Goal: Information Seeking & Learning: Check status

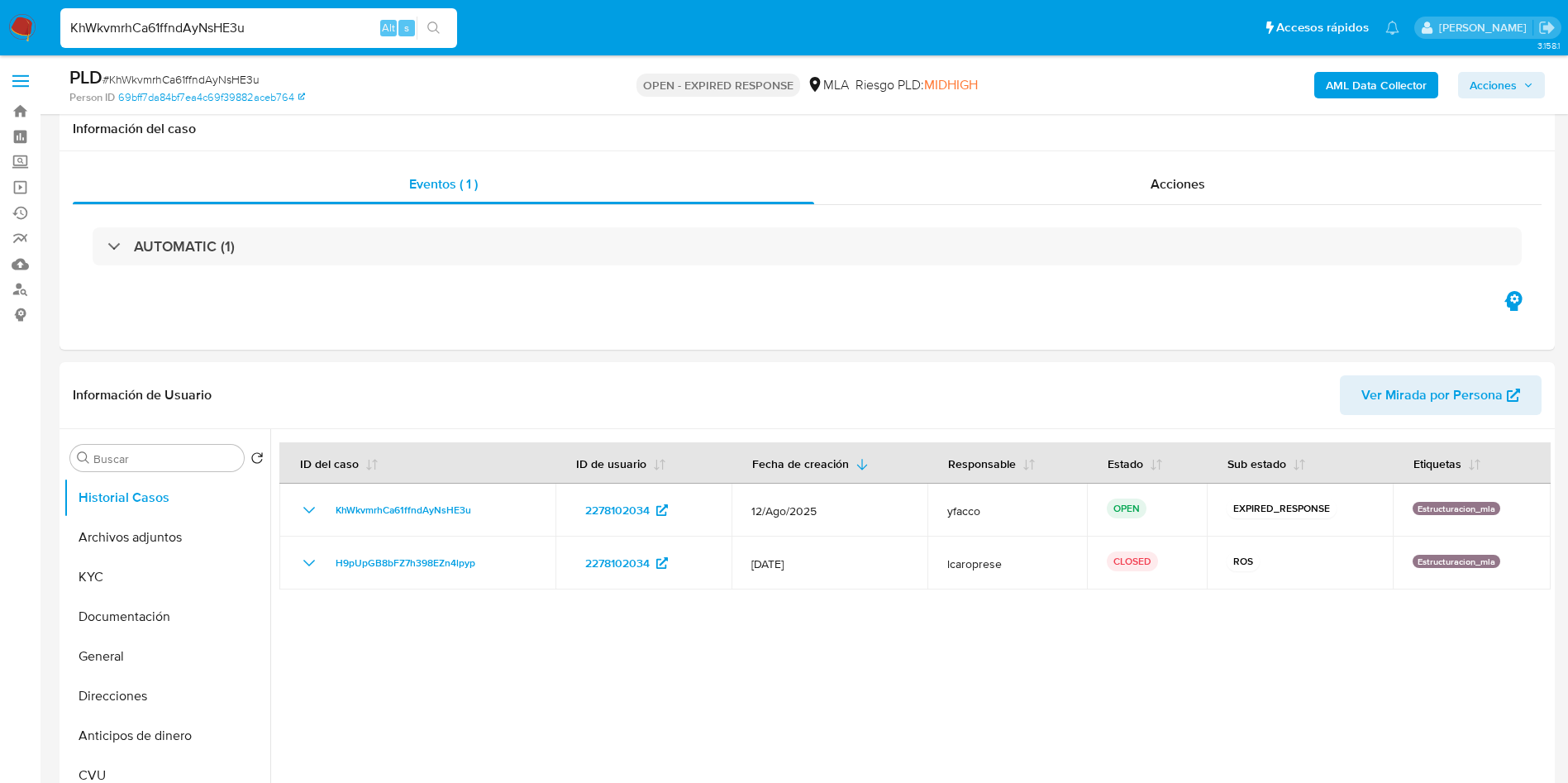
select select "10"
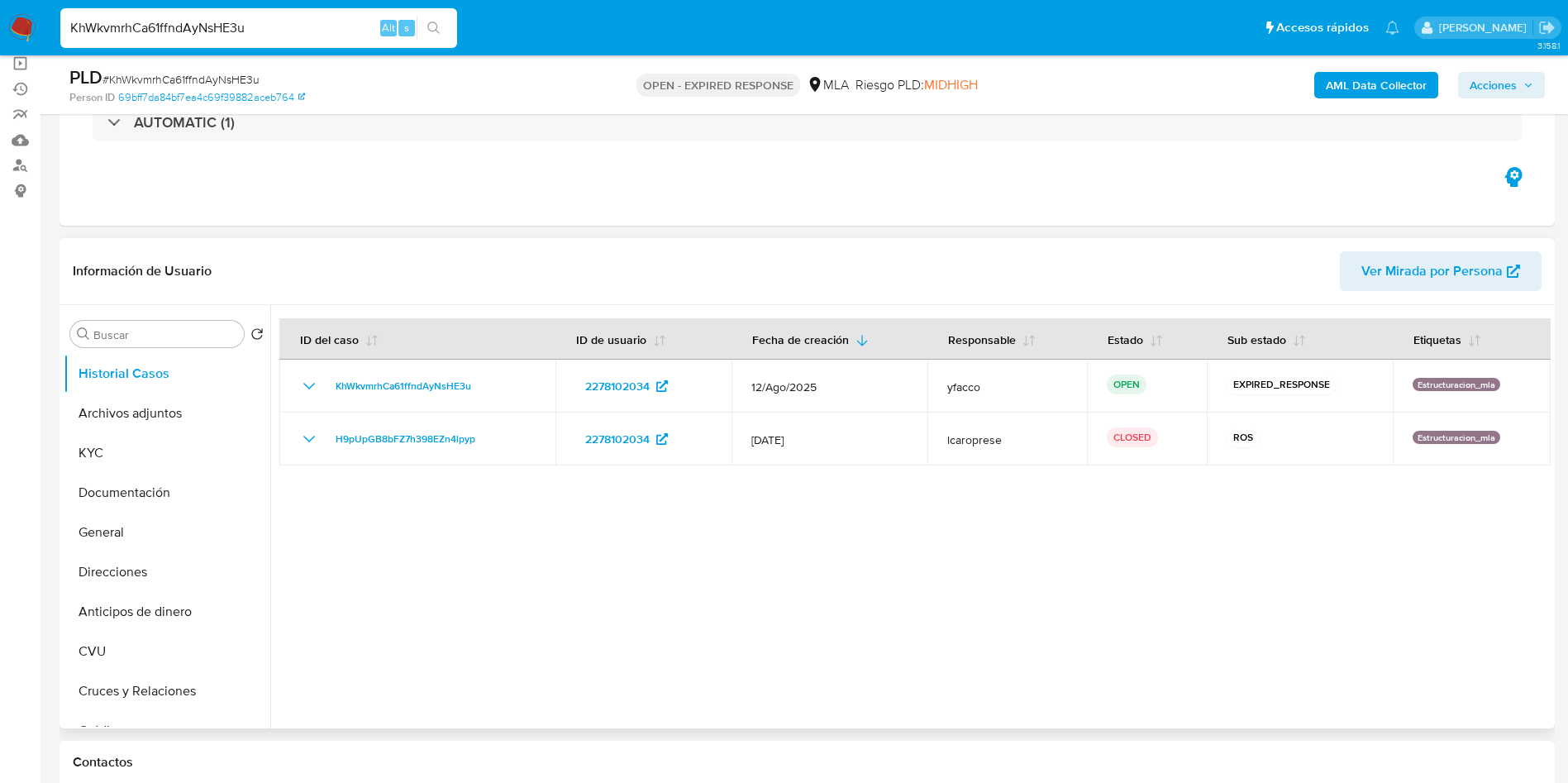
click at [953, 587] on div at bounding box center [911, 516] width 1281 height 423
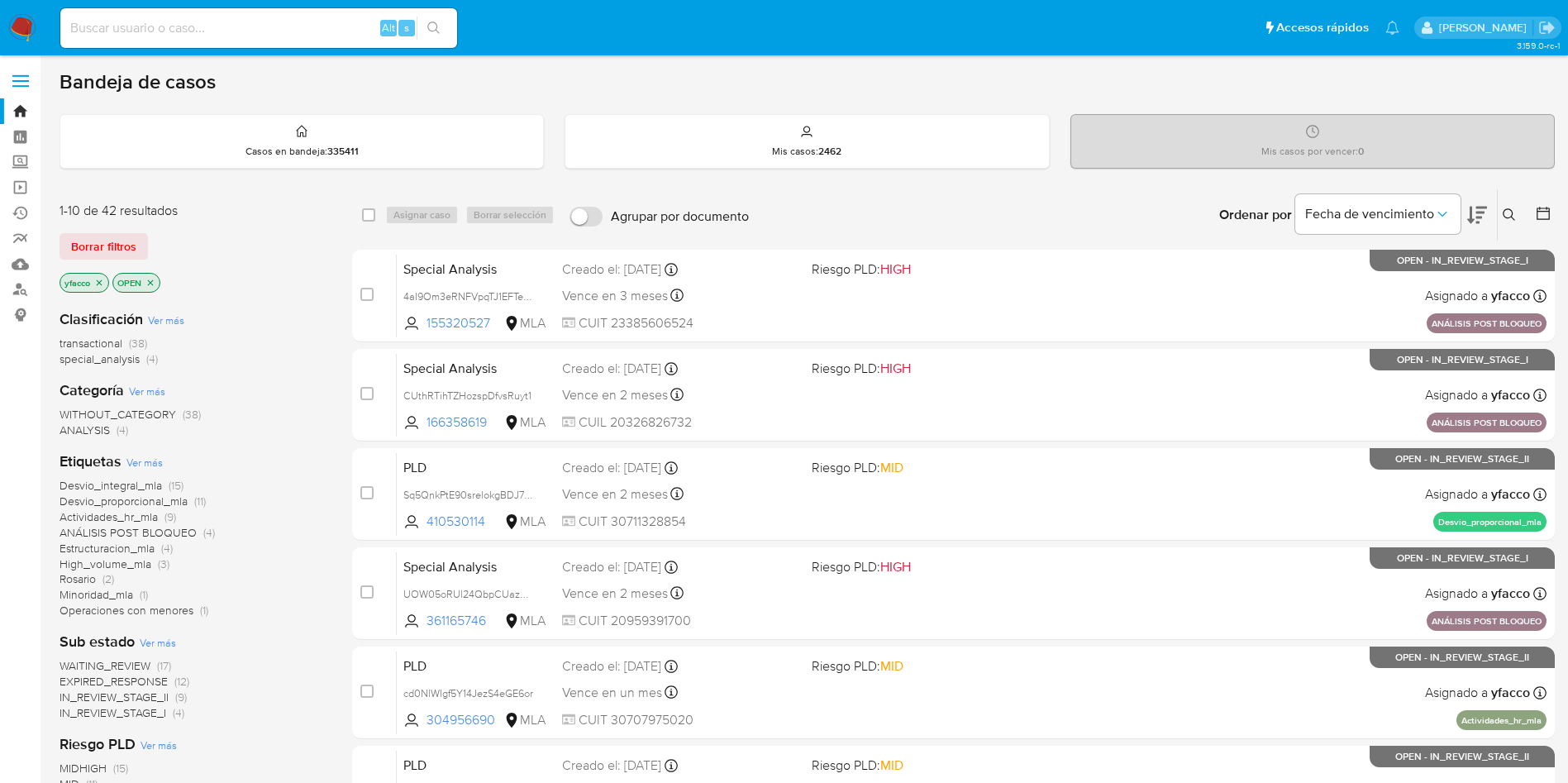
click at [346, 28] on input at bounding box center [258, 28] width 396 height 21
paste input "KhWkvmrhCa61ffndAyNsHE3u"
type input "KhWkvmrhCa61ffndAyNsHE3u"
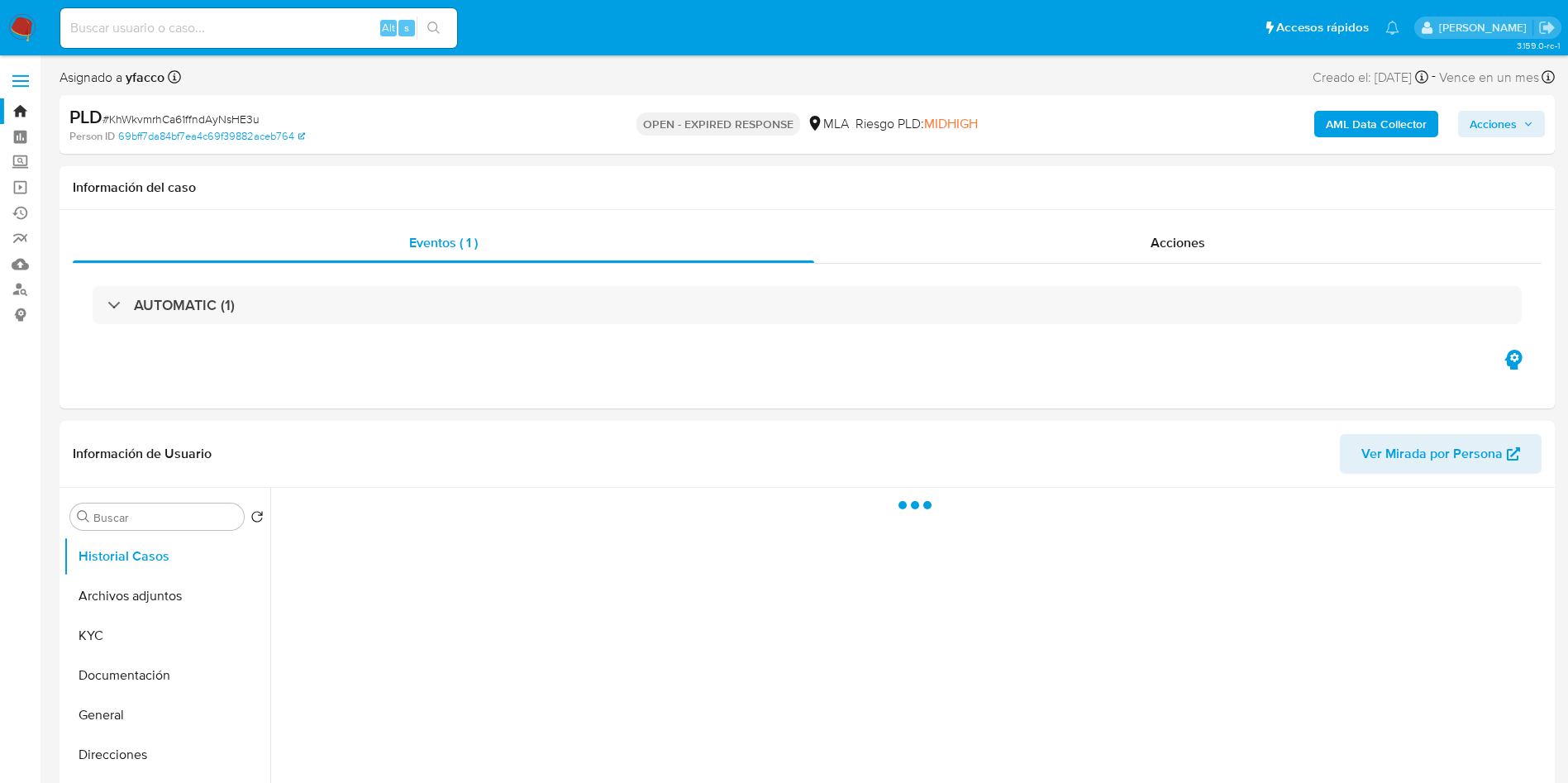
select select "10"
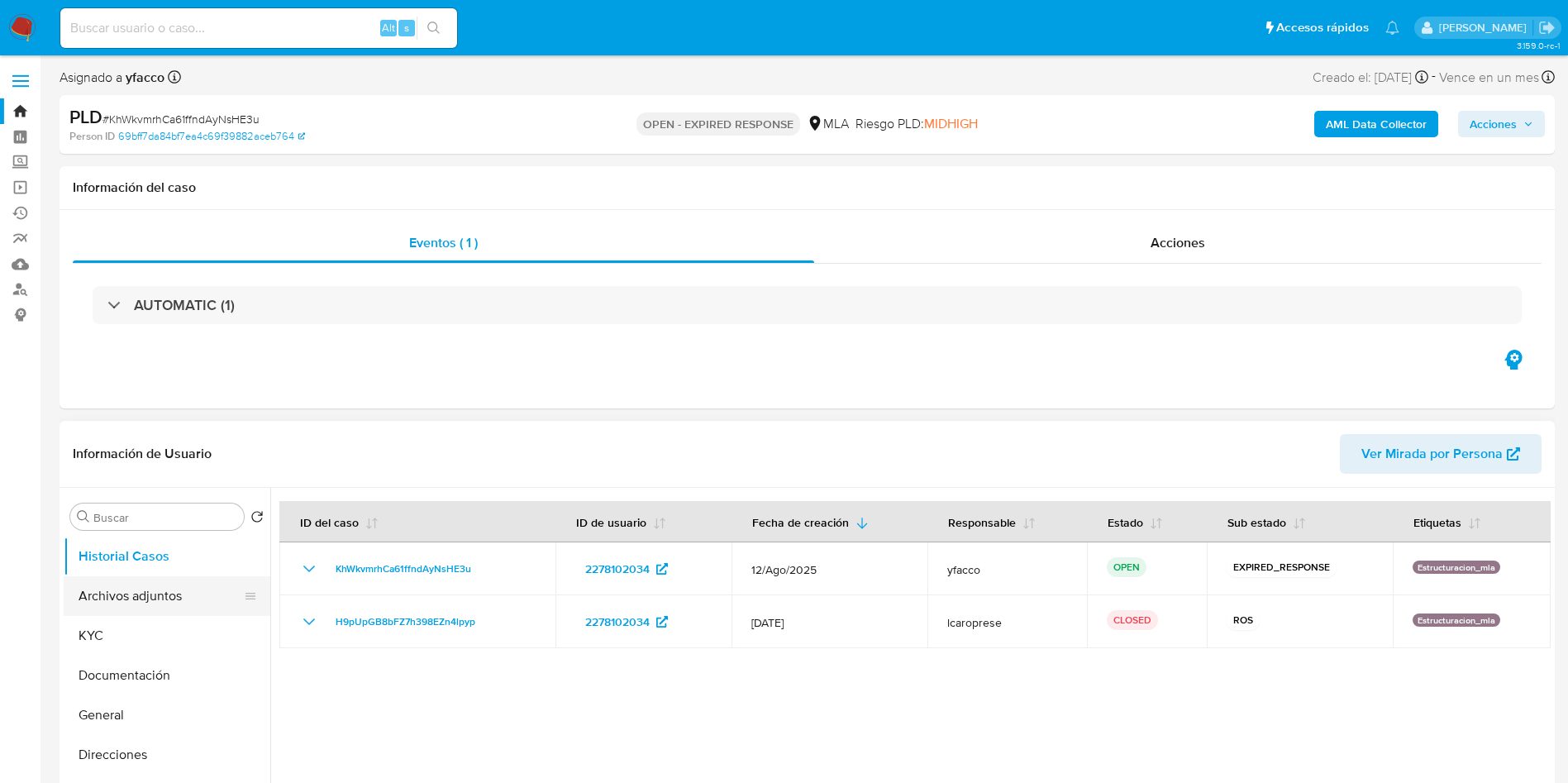
click at [114, 600] on button "Archivos adjuntos" at bounding box center [161, 596] width 193 height 40
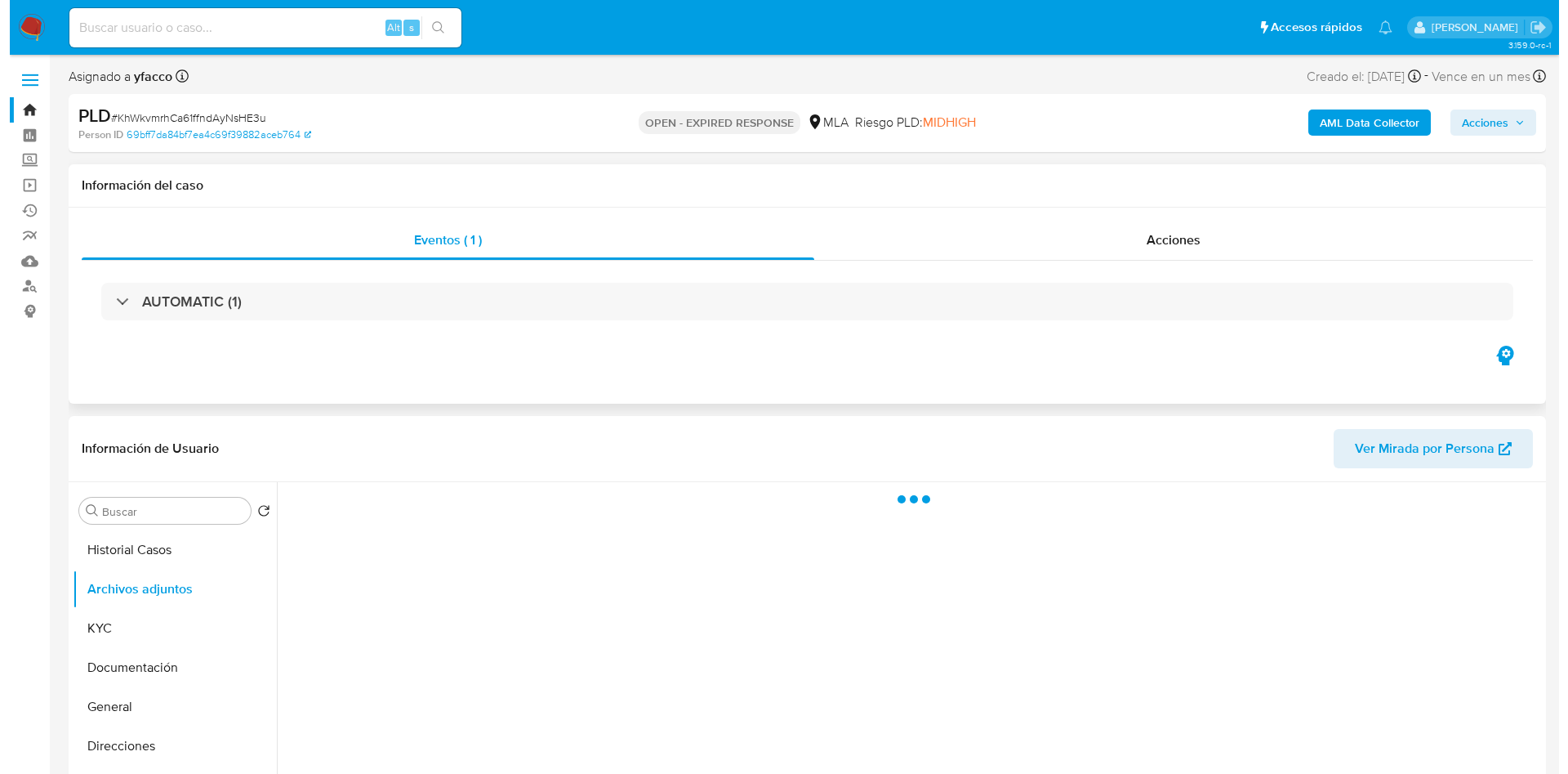
scroll to position [245, 0]
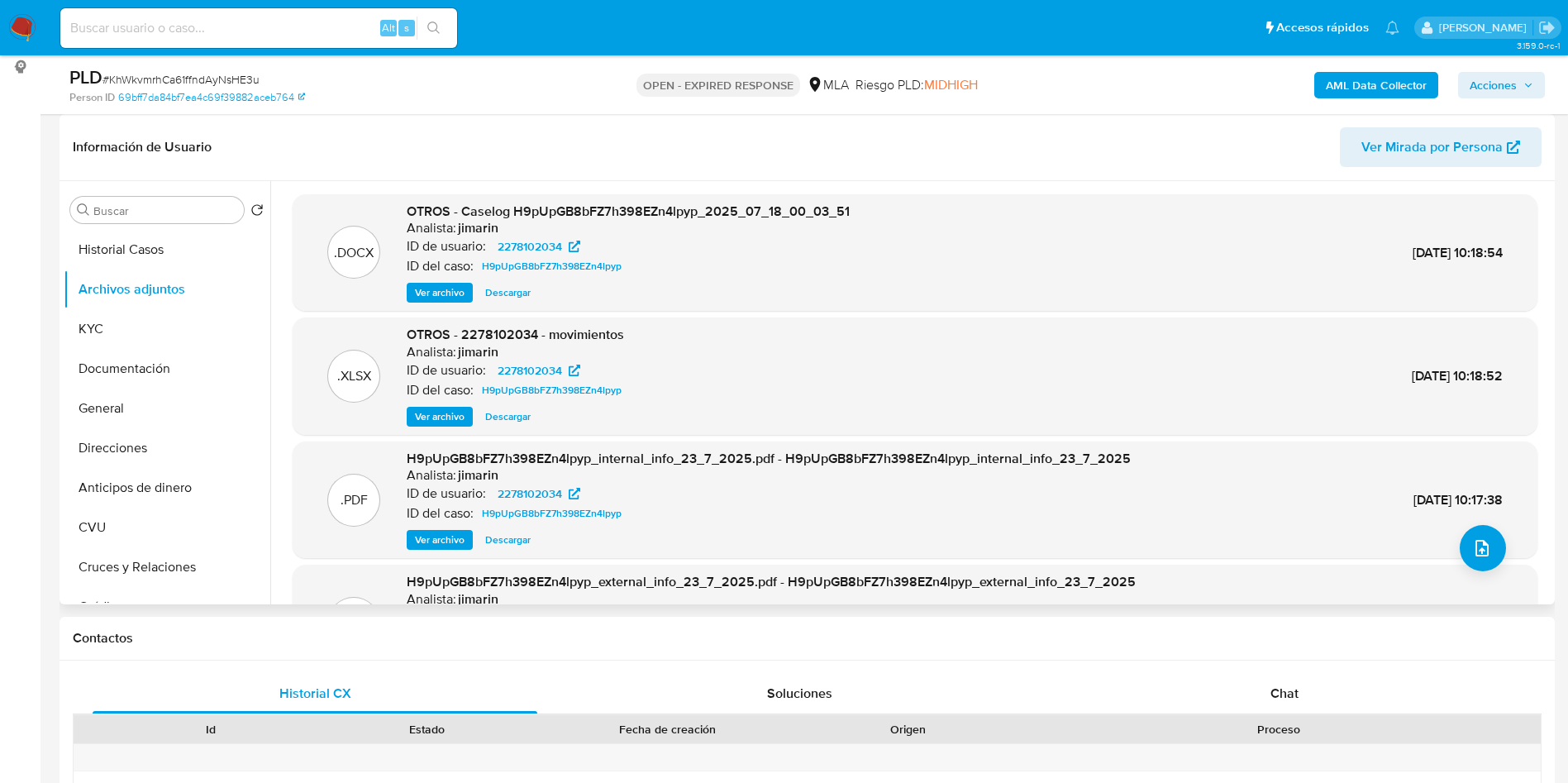
click at [439, 294] on span "Ver archivo" at bounding box center [440, 293] width 50 height 17
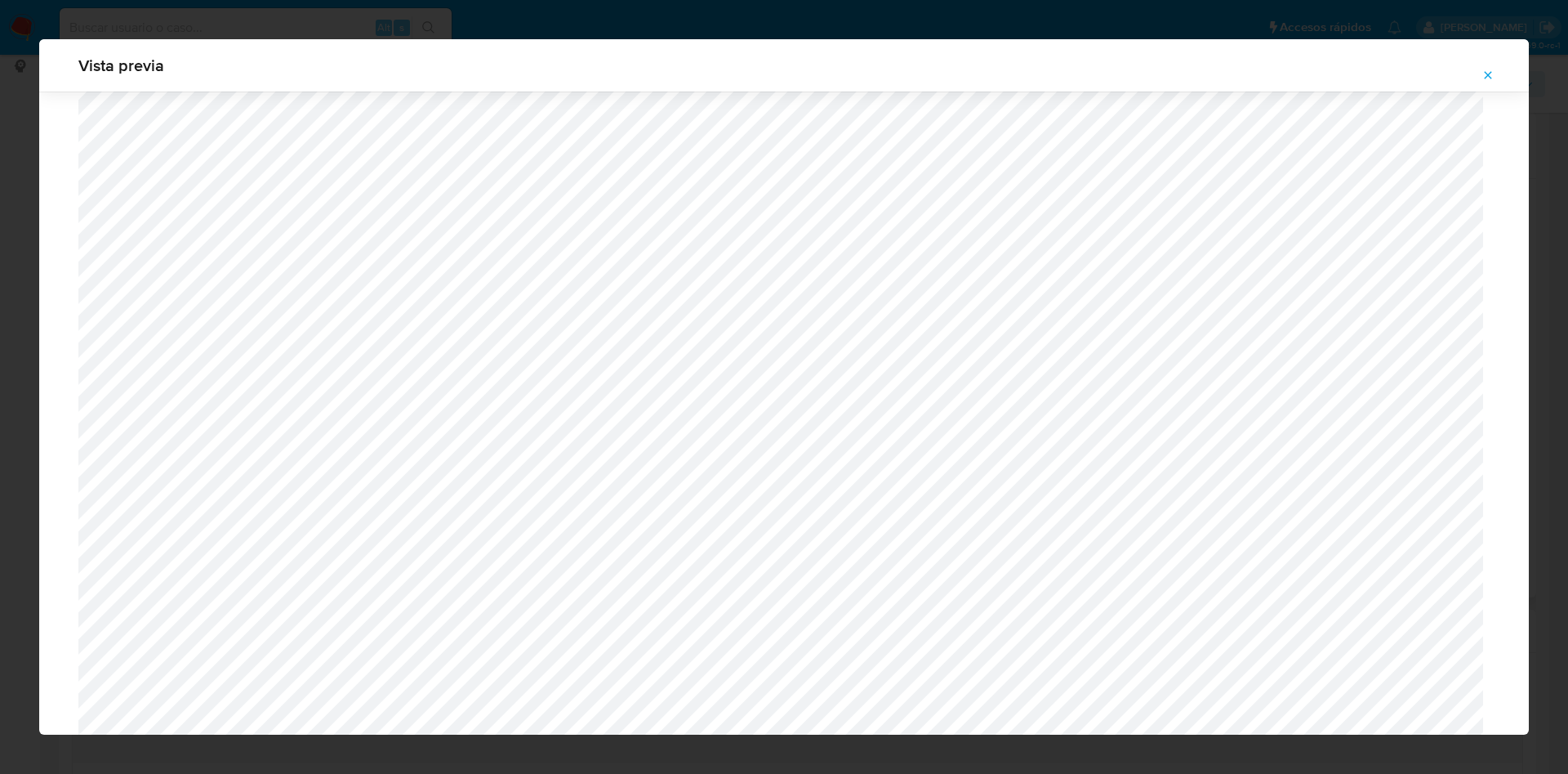
scroll to position [1315, 0]
click at [1485, 70] on icon "Attachment preview" at bounding box center [1488, 75] width 13 height 13
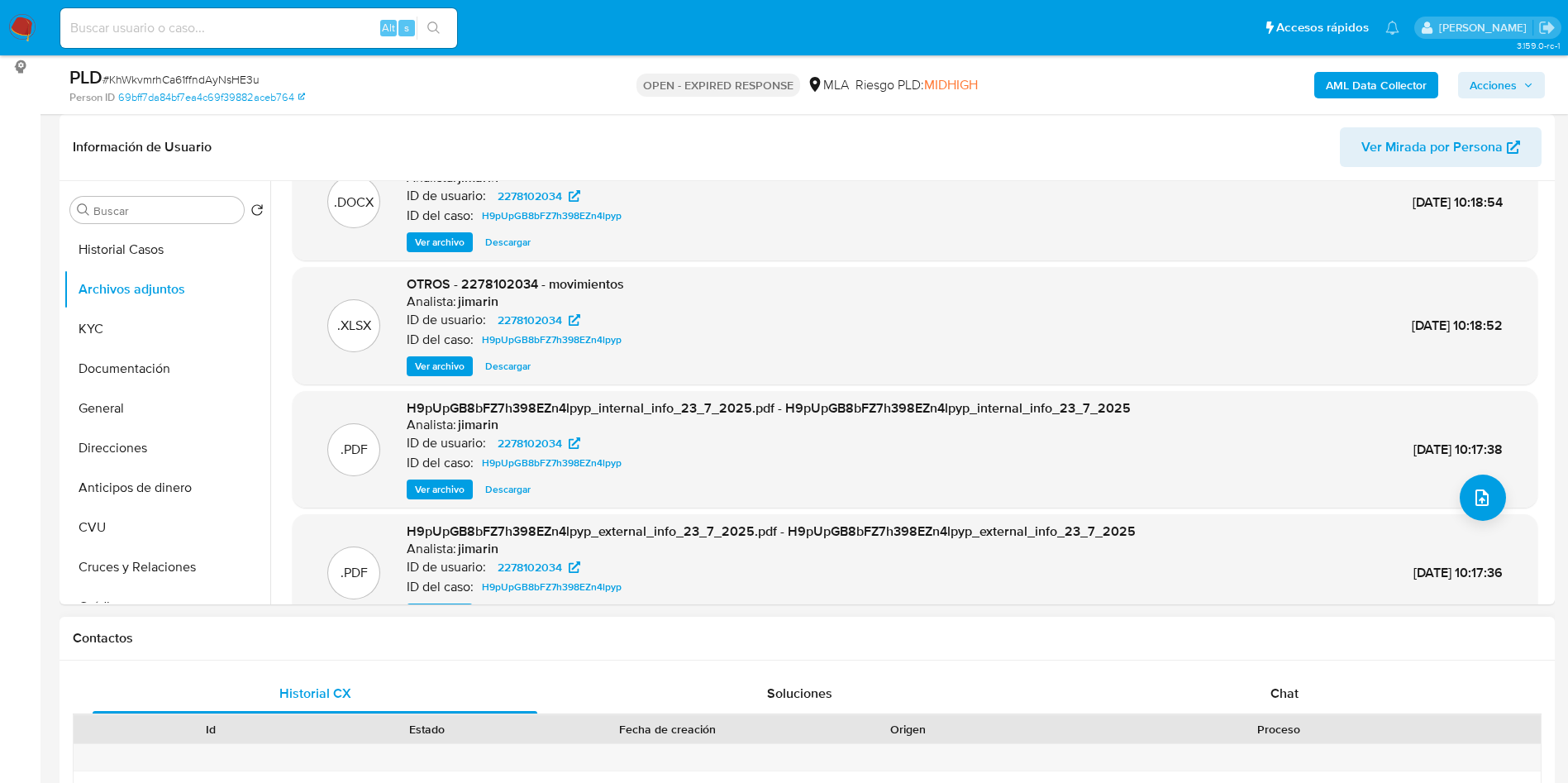
scroll to position [92, 0]
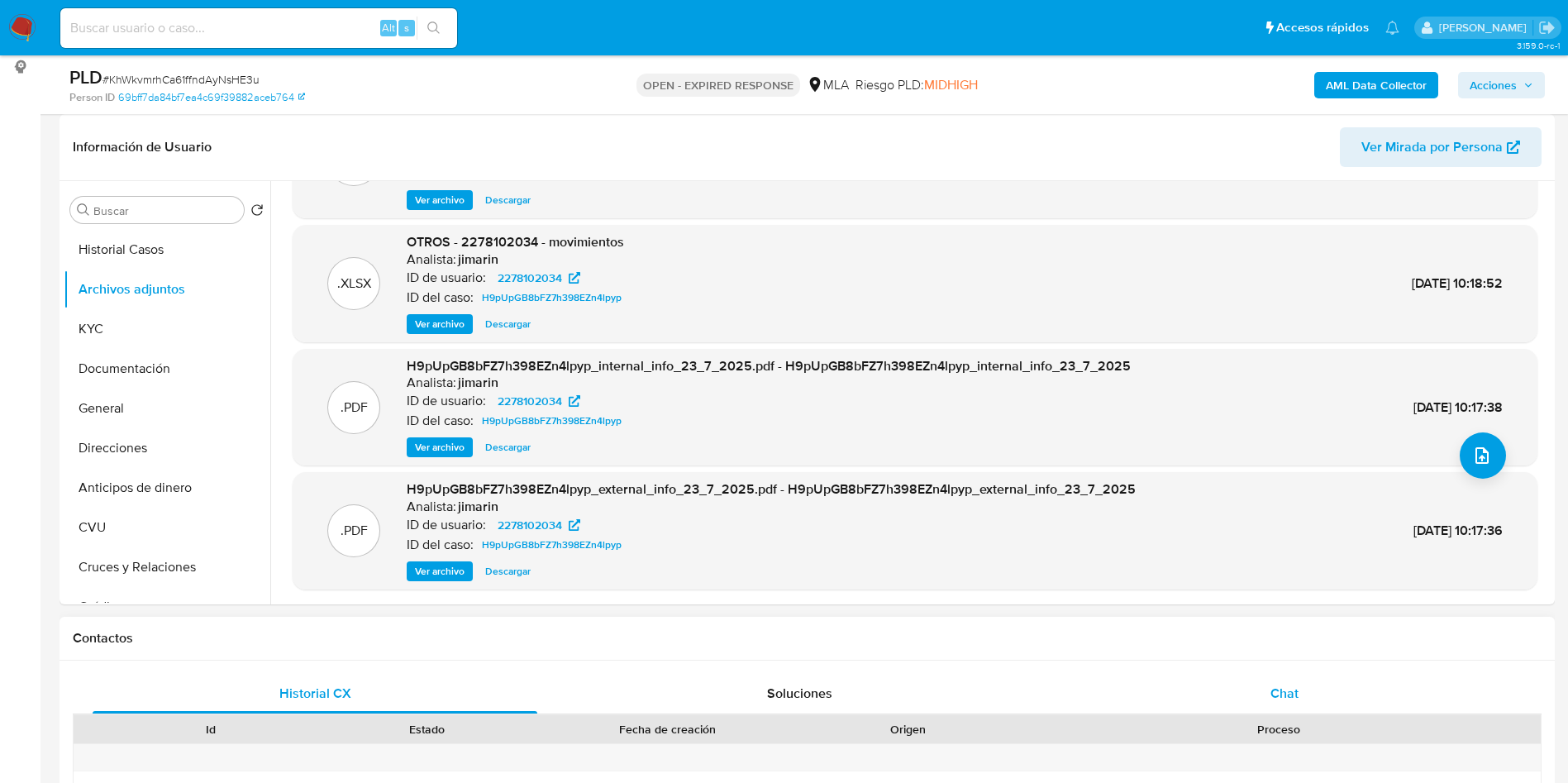
click at [1342, 701] on div "Chat" at bounding box center [1284, 693] width 444 height 40
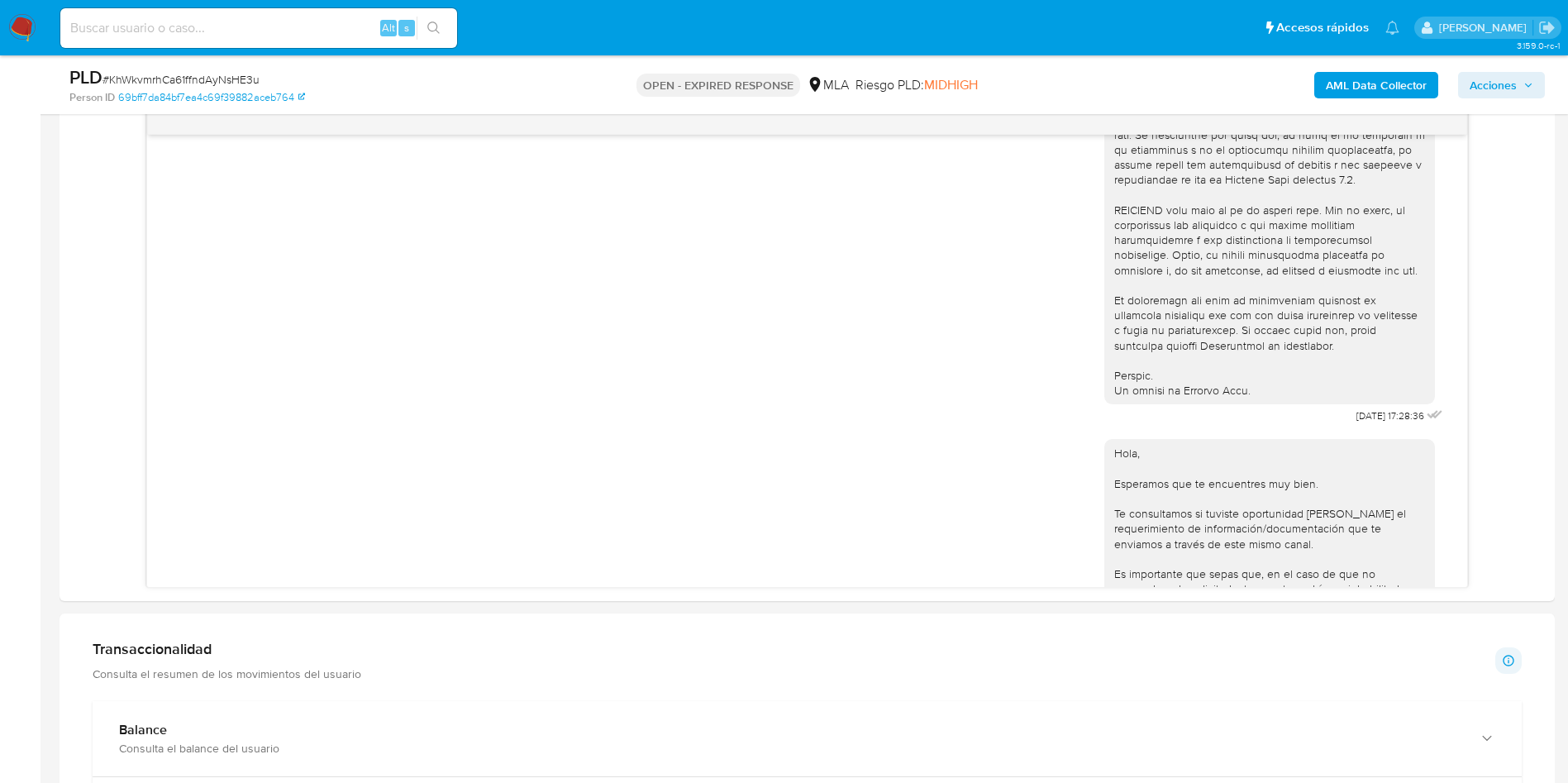
scroll to position [124, 0]
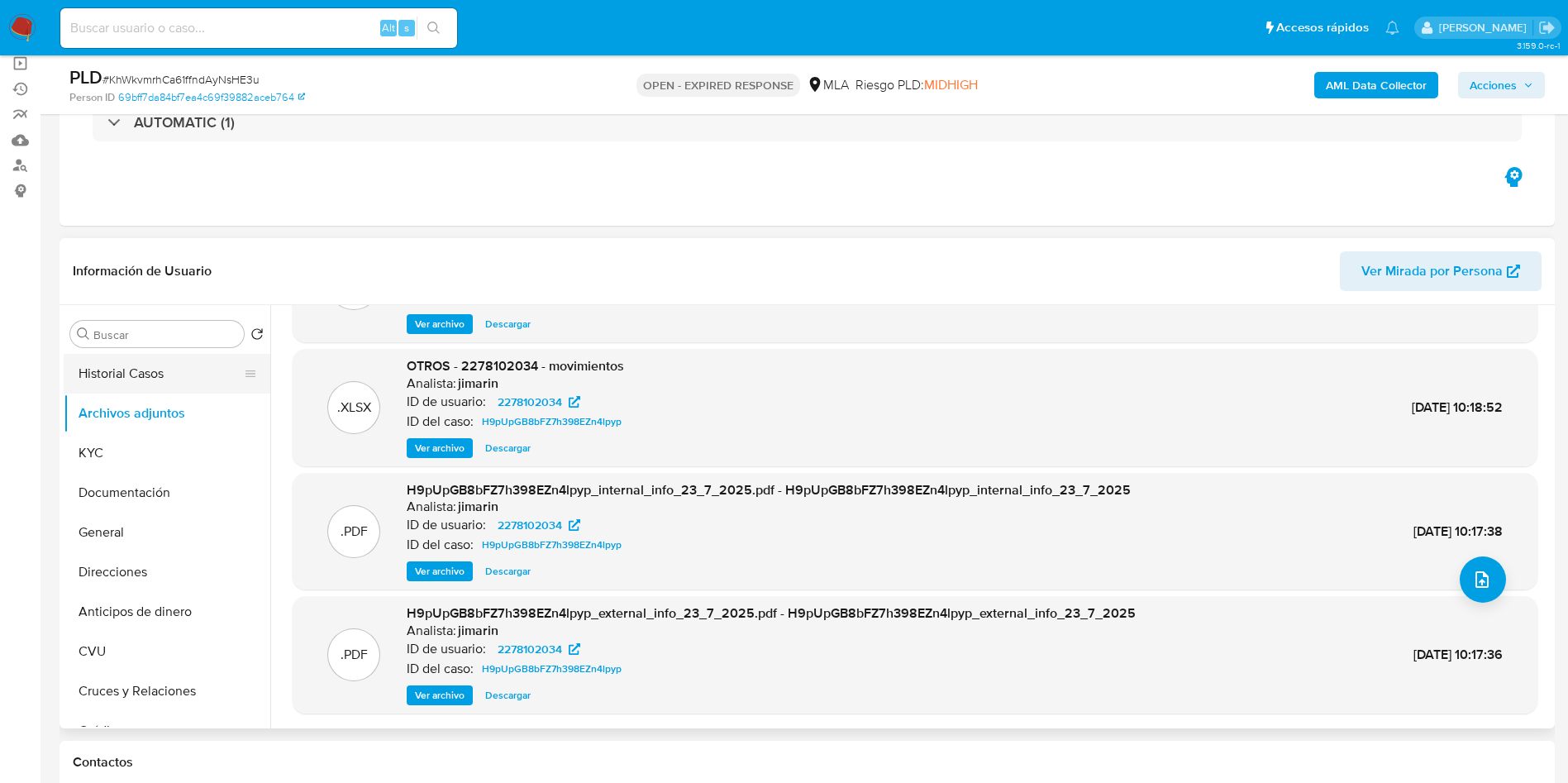
click at [117, 372] on button "Historial Casos" at bounding box center [161, 373] width 193 height 40
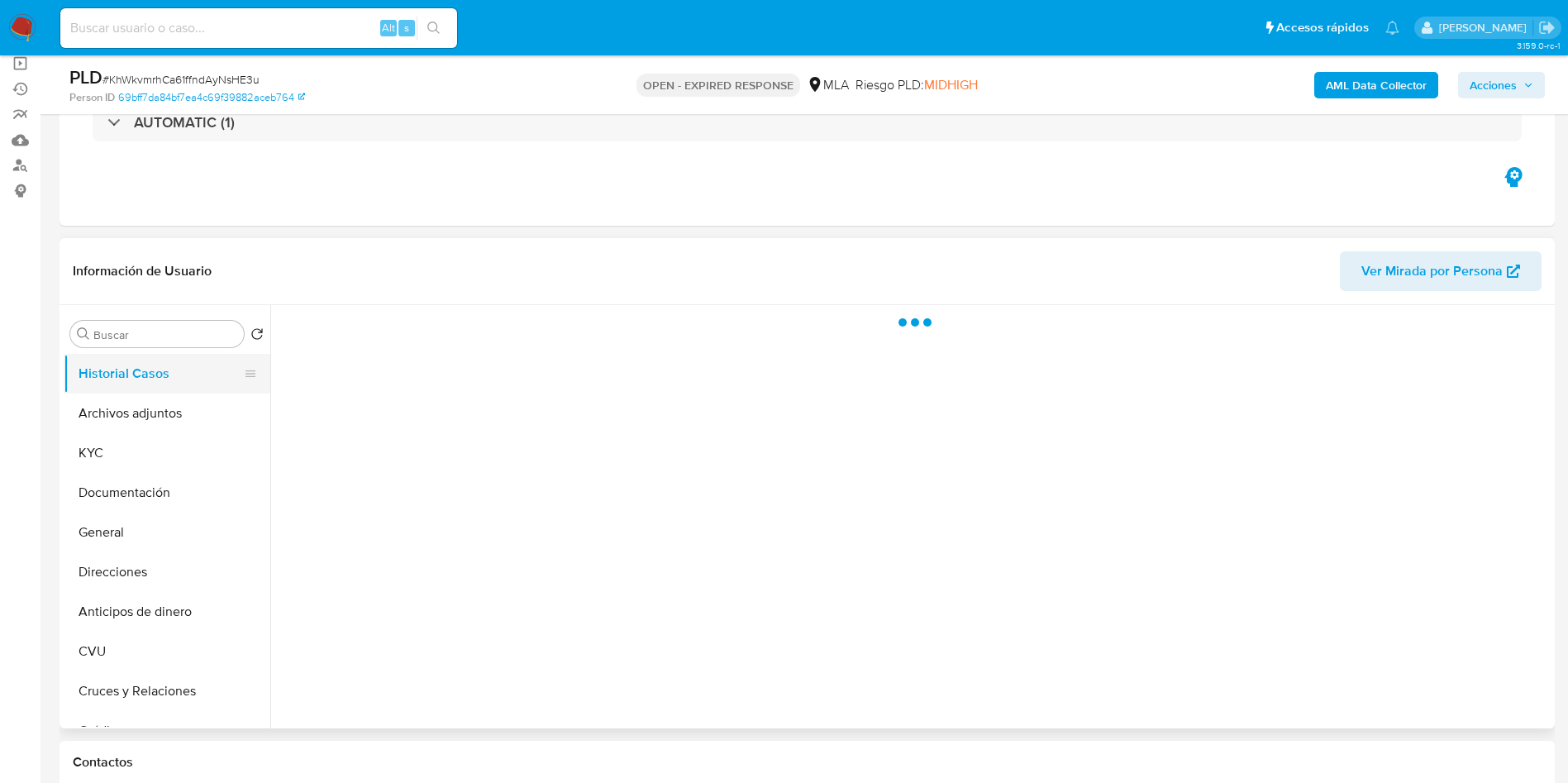
scroll to position [0, 0]
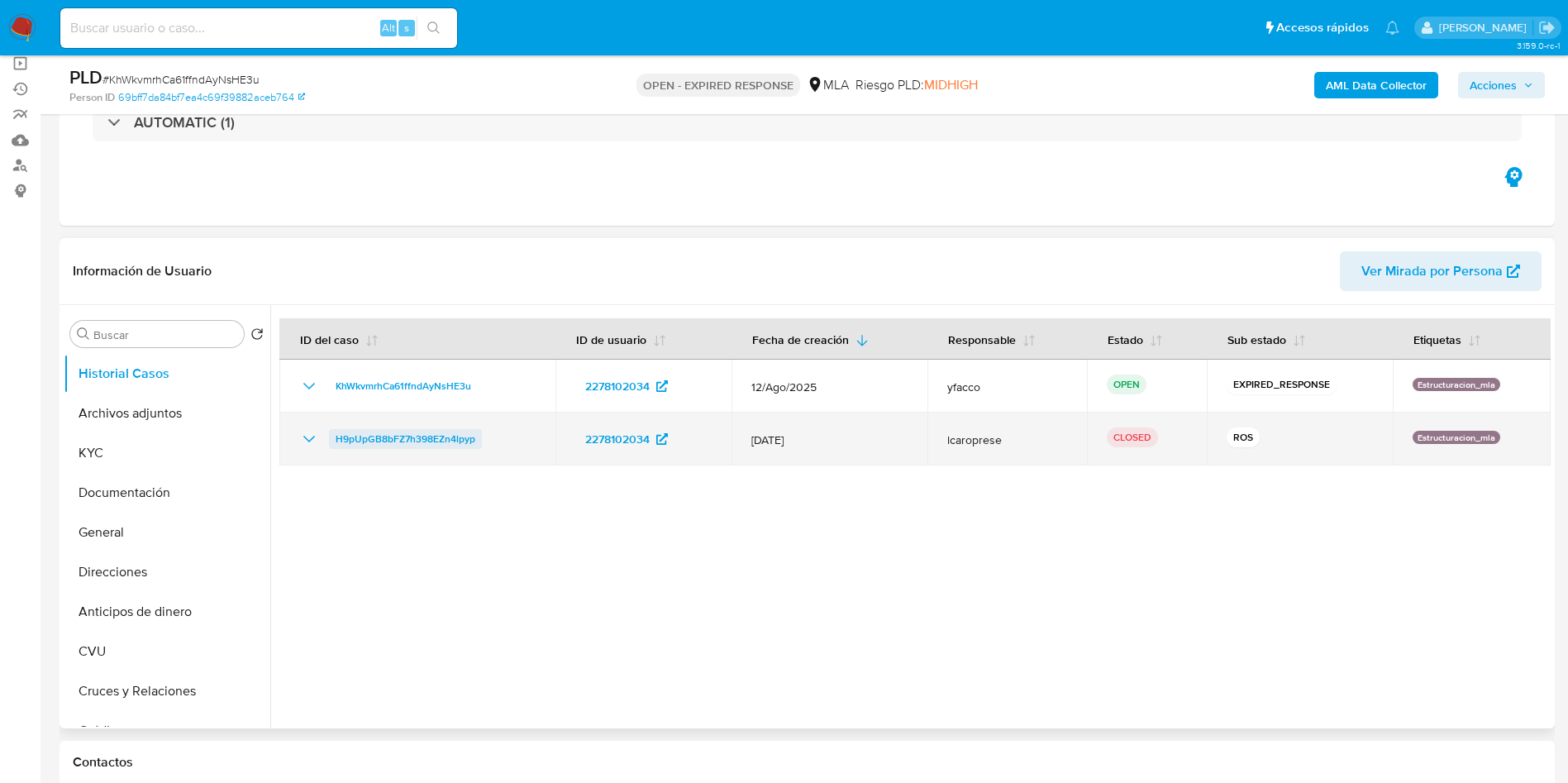
click at [397, 443] on span "H9pUpGB8bFZ7h398EZn4lpyp" at bounding box center [405, 439] width 140 height 20
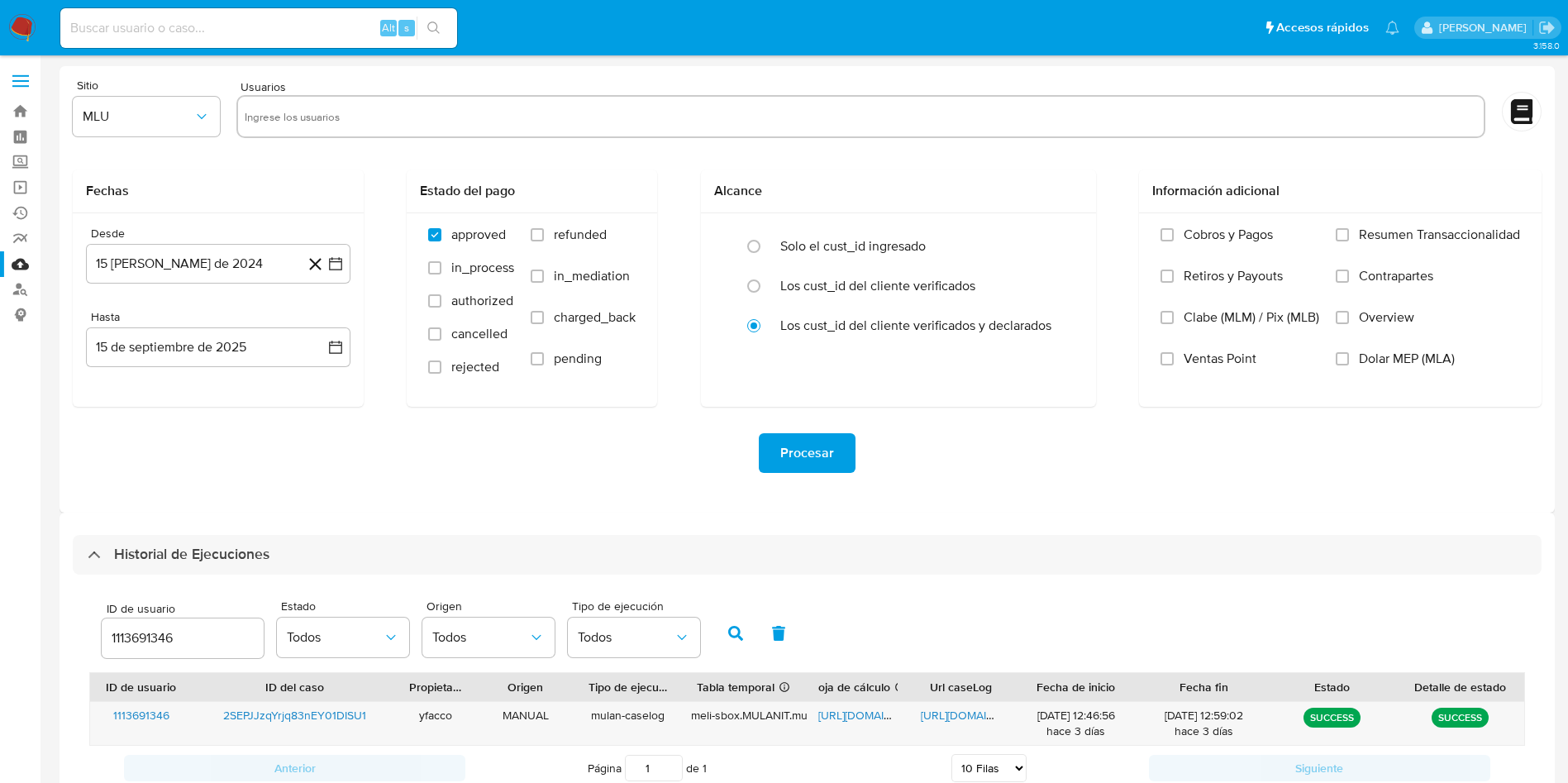
select select "10"
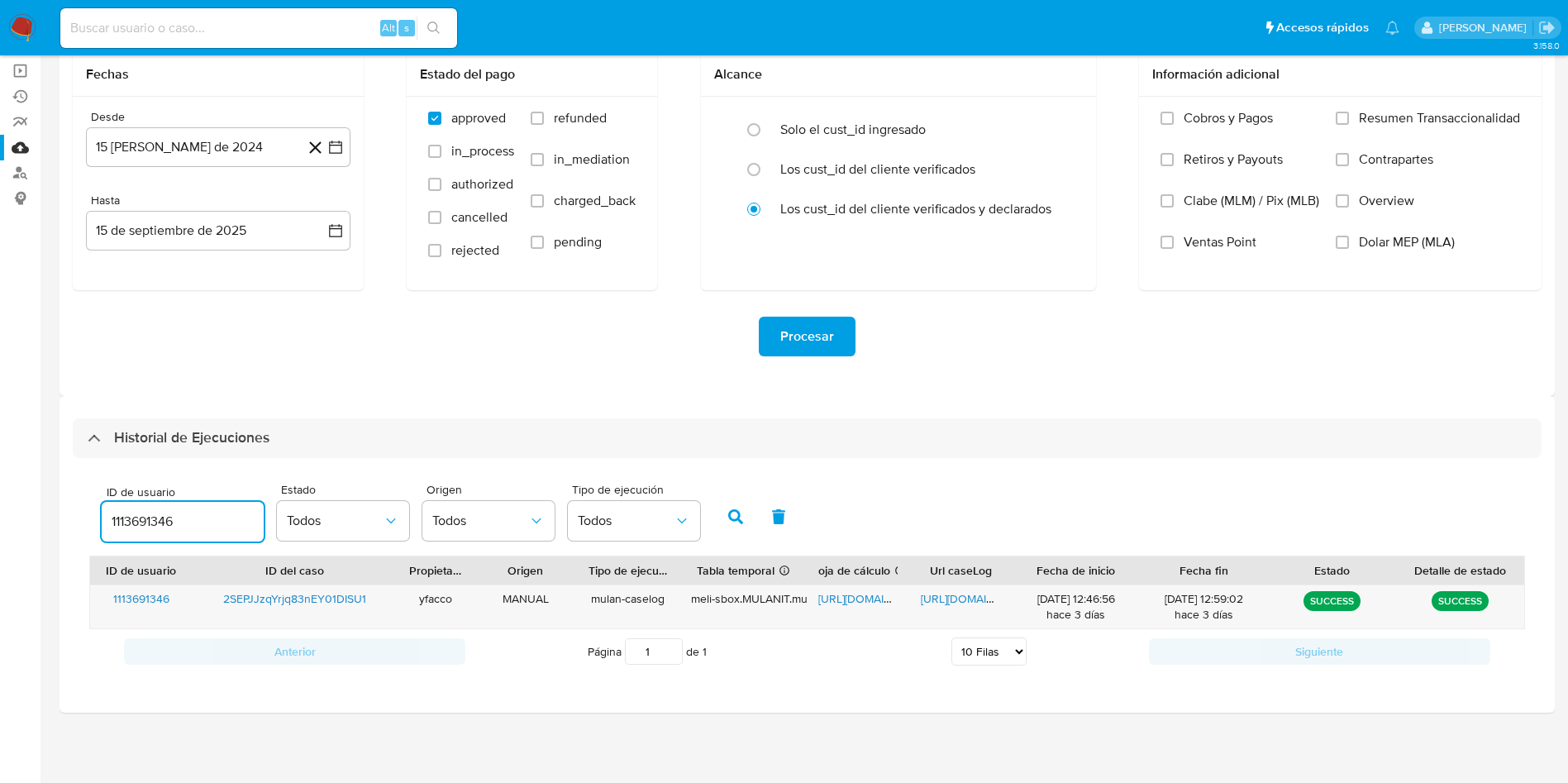
drag, startPoint x: 193, startPoint y: 505, endPoint x: 127, endPoint y: 512, distance: 66.4
click at [127, 512] on div "1113691346" at bounding box center [183, 521] width 162 height 40
type input "1"
paste input "2278102034"
type input "2278102034"
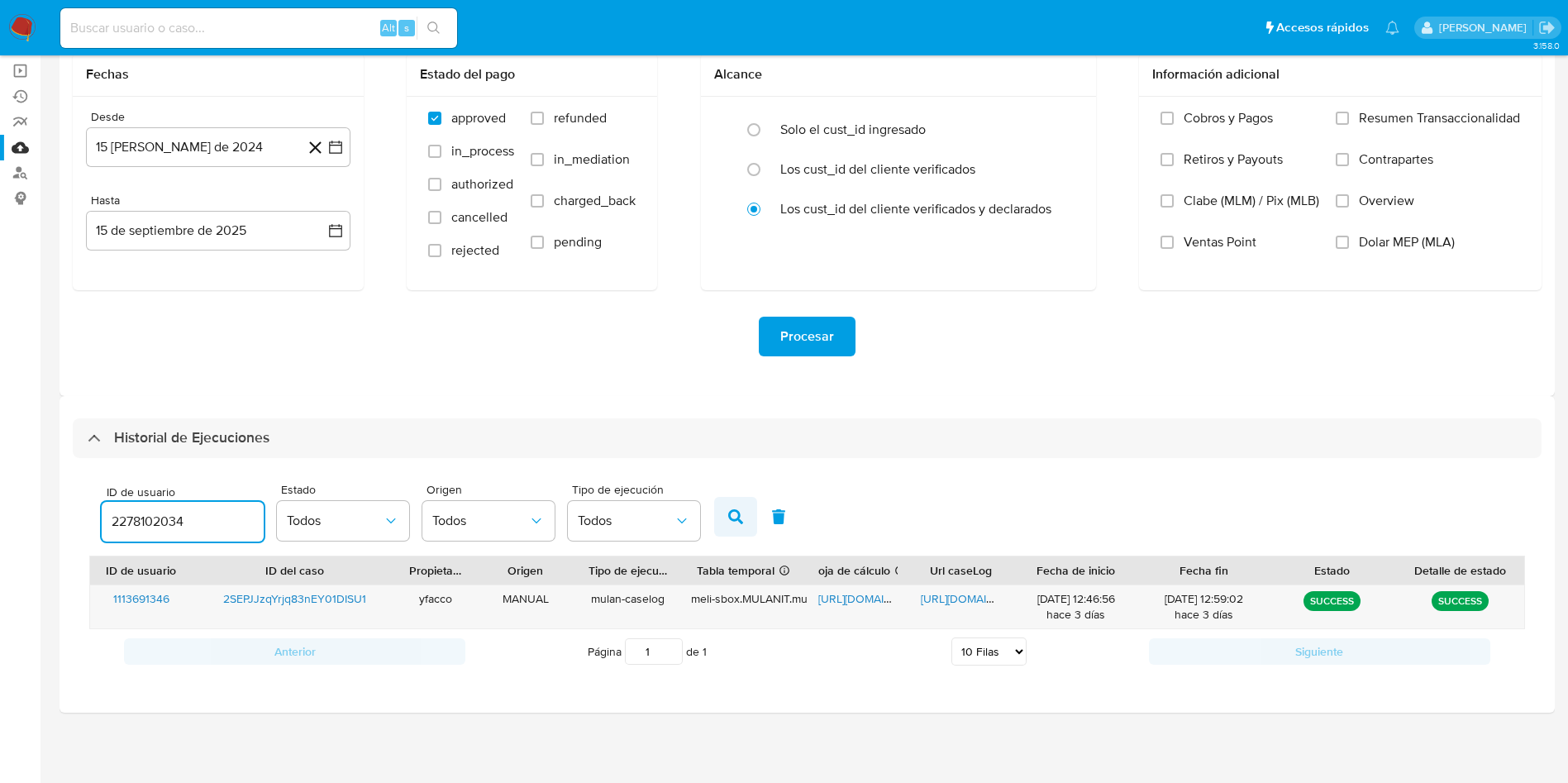
click at [739, 514] on icon "button" at bounding box center [735, 516] width 15 height 15
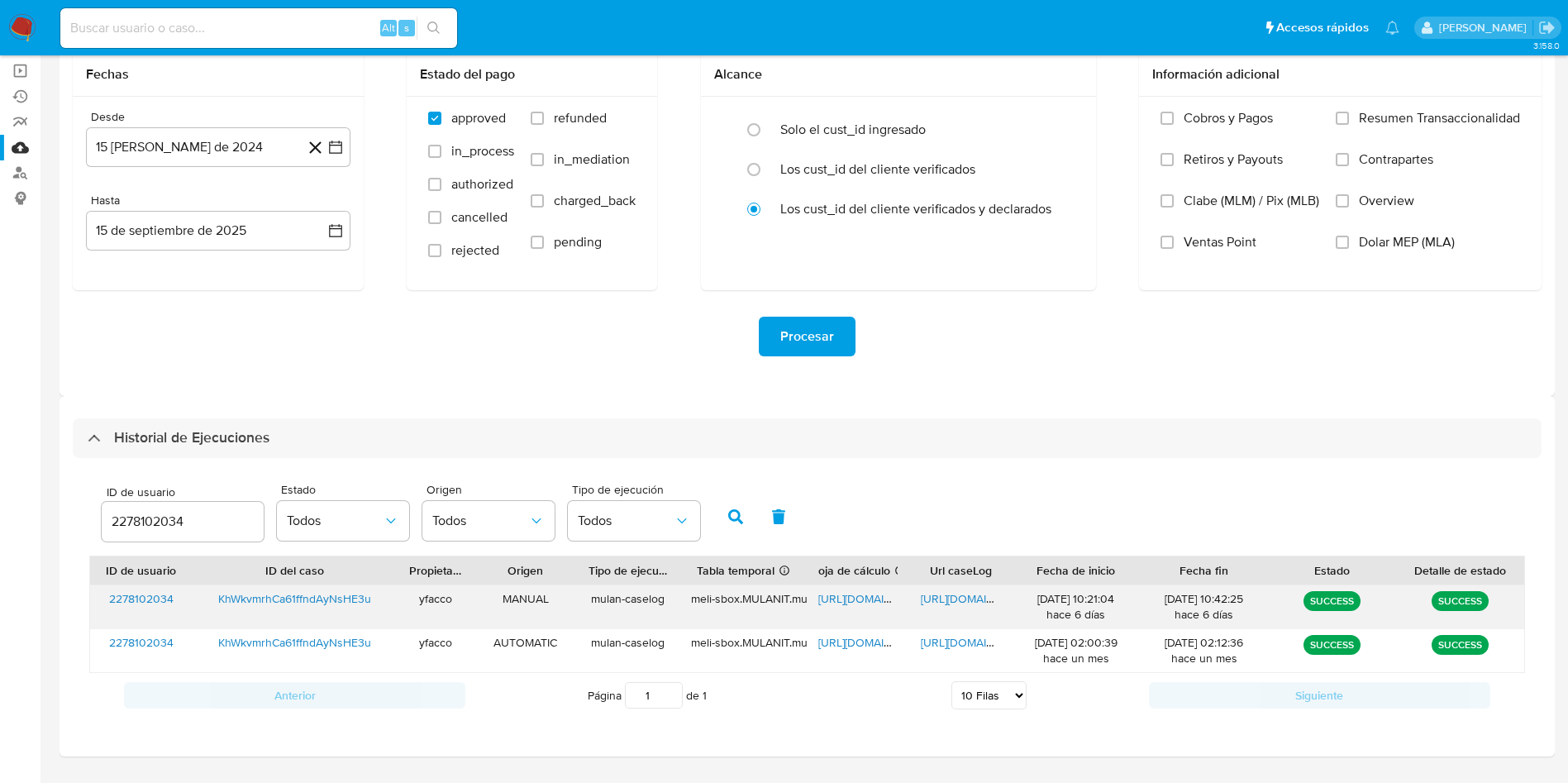
click at [852, 590] on span "https://docs.google.com/spreadsheets/d/1g0iHs58ykD7blamLzbLMbrW5oWW902fxM4XqNt3…" at bounding box center [875, 598] width 114 height 17
click at [953, 596] on span "https://docs.google.com/document/d/1_RABxjsFrqU2VQxI-T2BpNHUILN-NEGBFICTXC-3r2g…" at bounding box center [977, 598] width 114 height 17
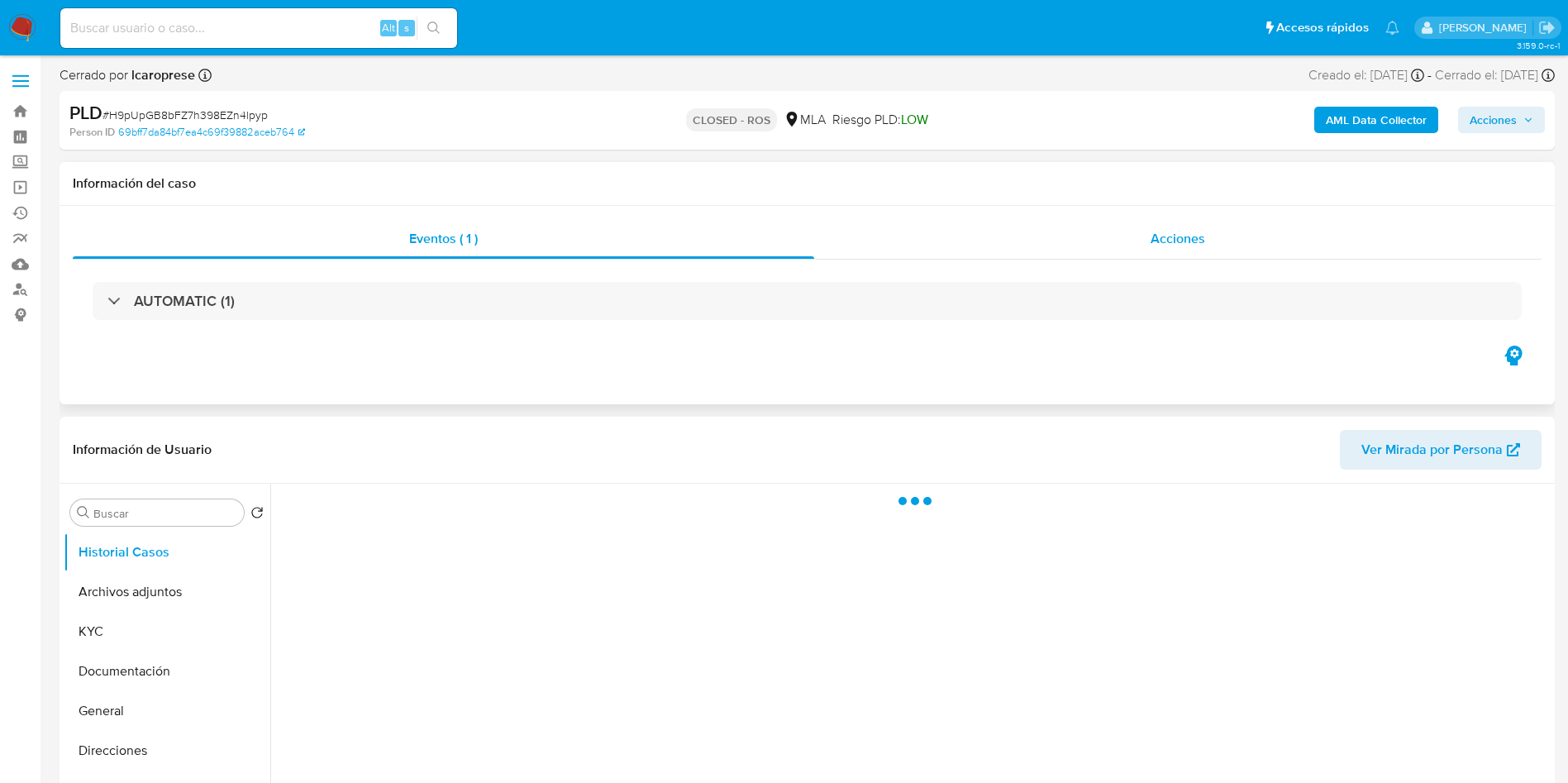
select select "10"
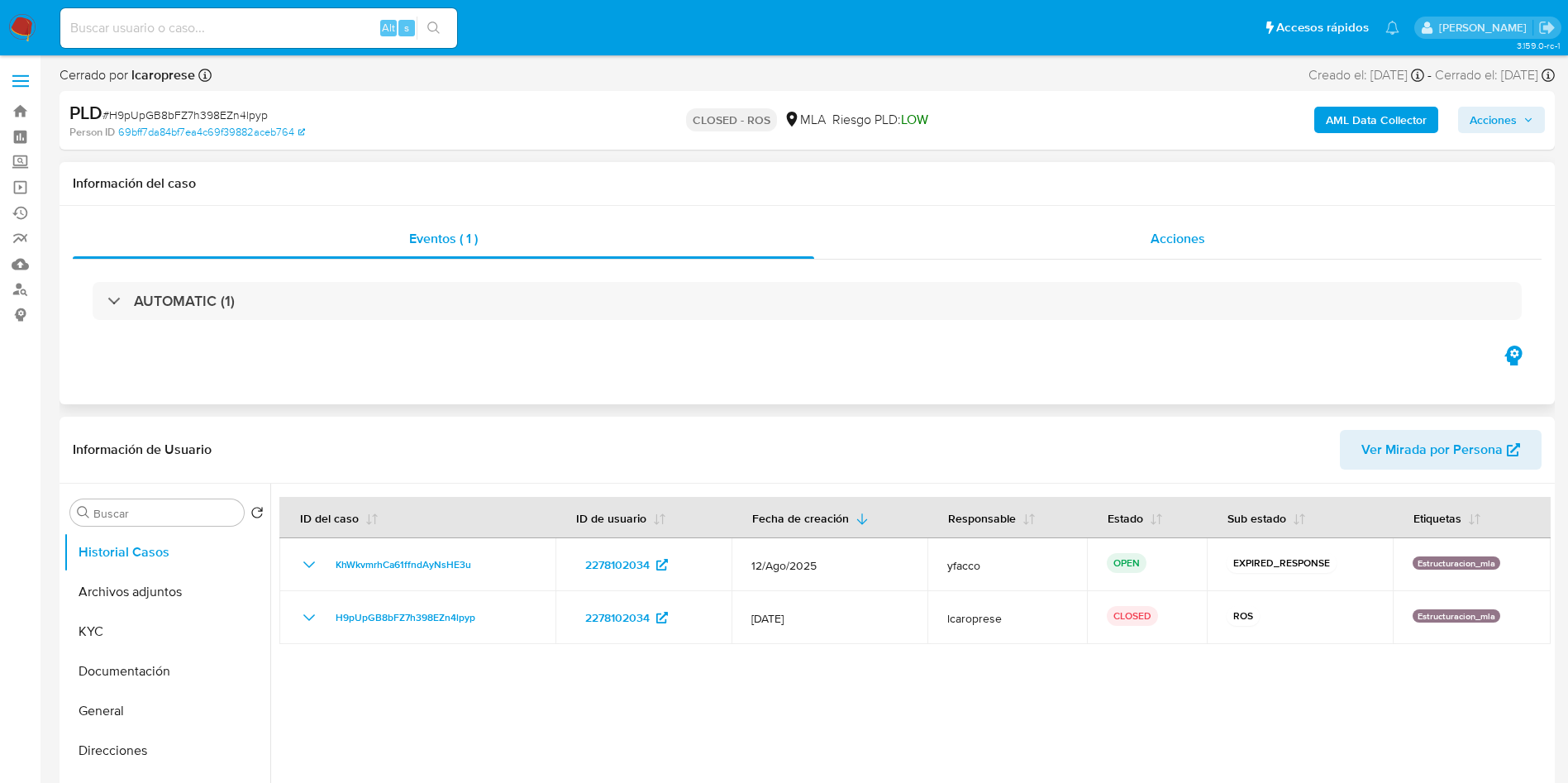
click at [1178, 220] on div "Acciones" at bounding box center [1178, 239] width 727 height 40
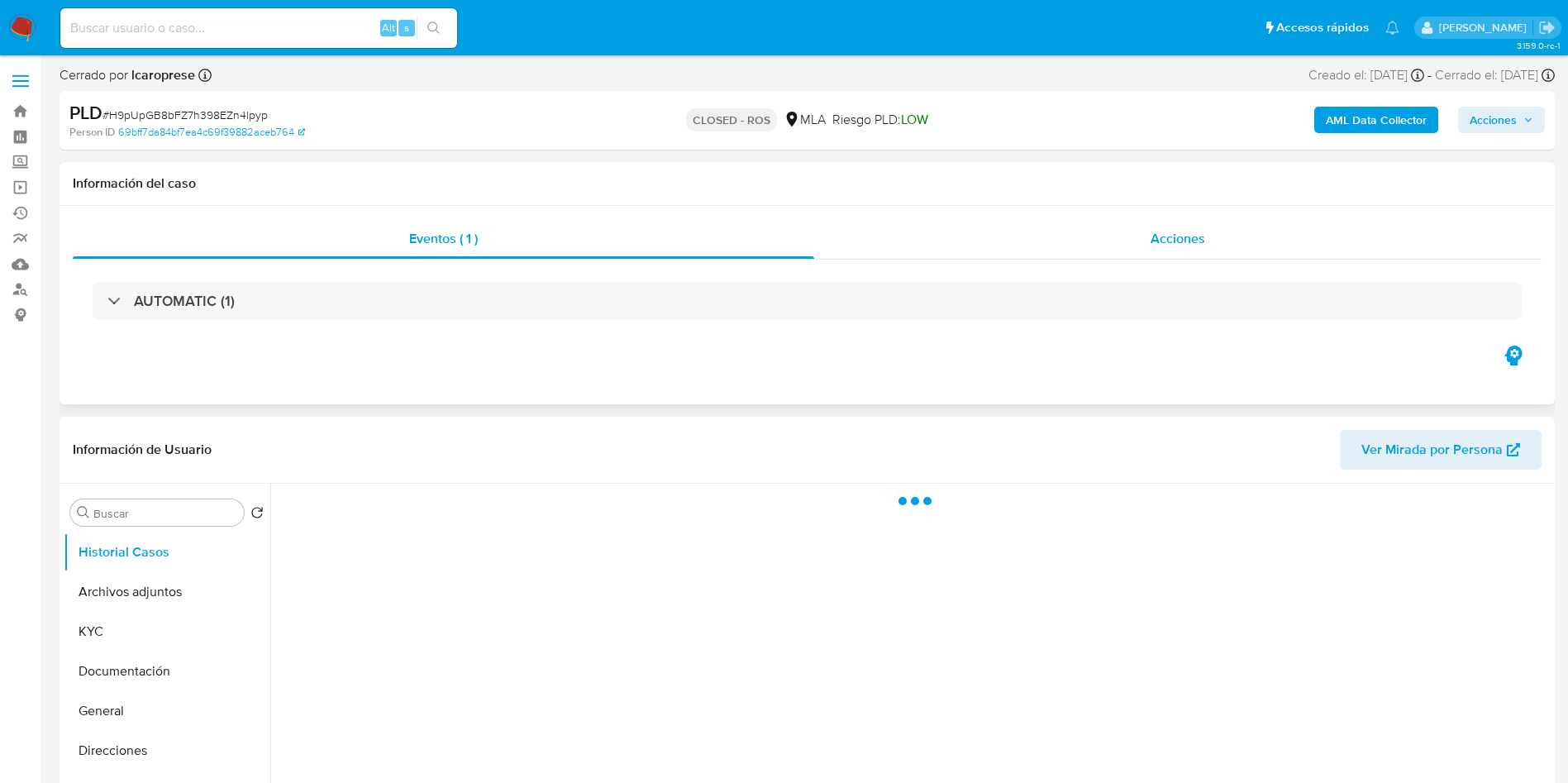
click at [1180, 230] on span "Acciones" at bounding box center [1178, 238] width 55 height 19
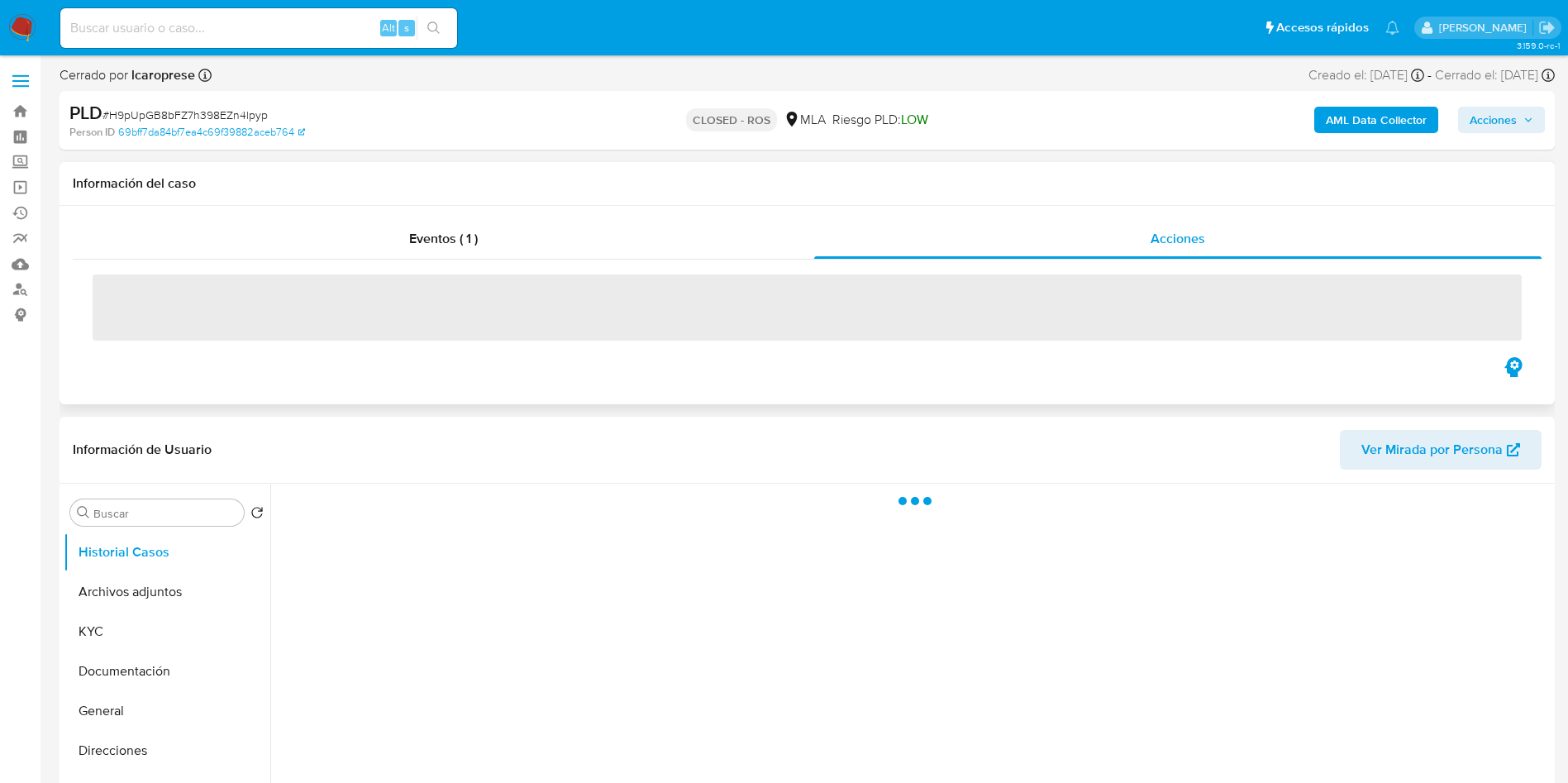
select select "10"
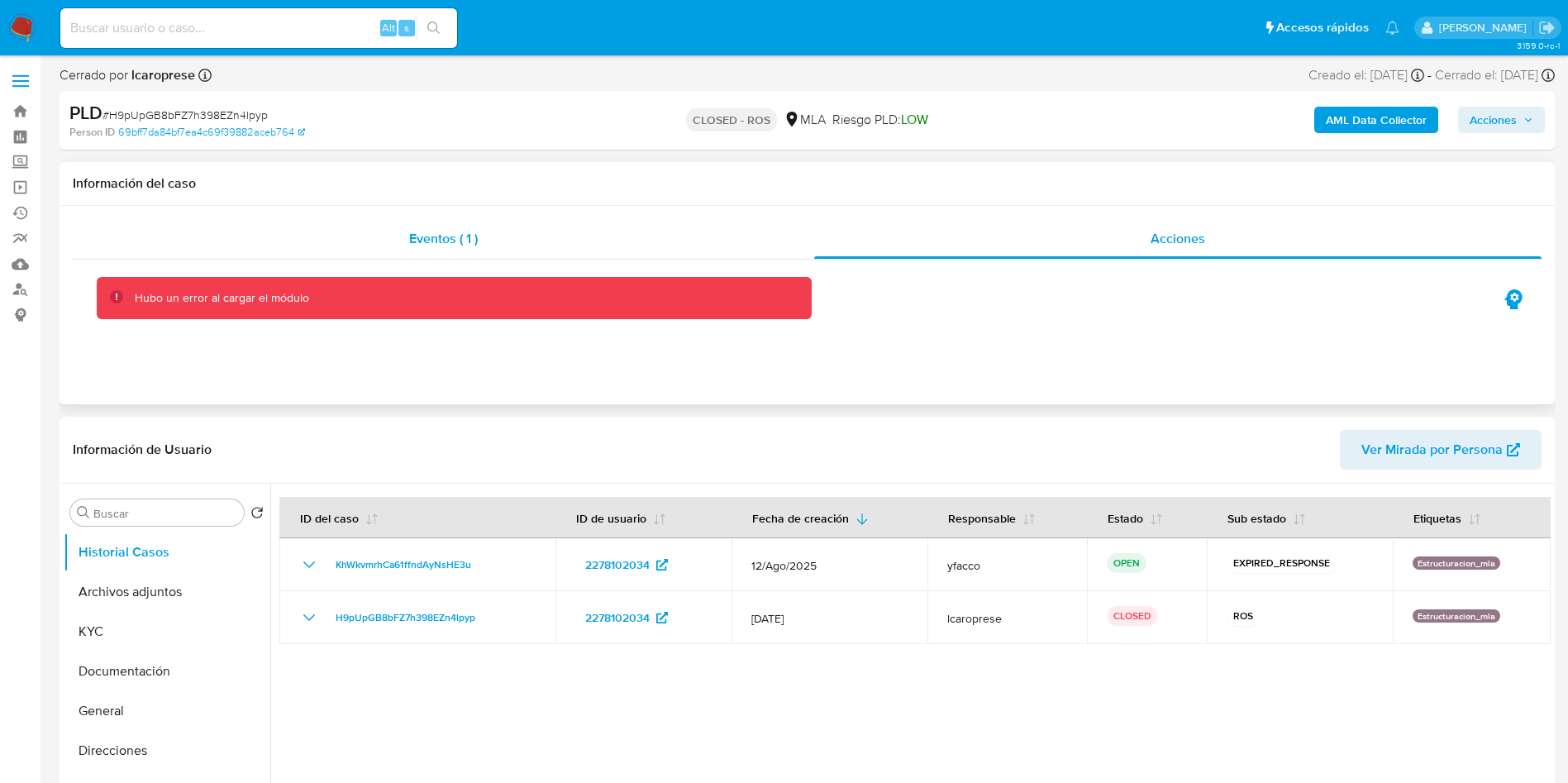
click at [436, 248] on div "Eventos ( 1 )" at bounding box center [443, 239] width 741 height 40
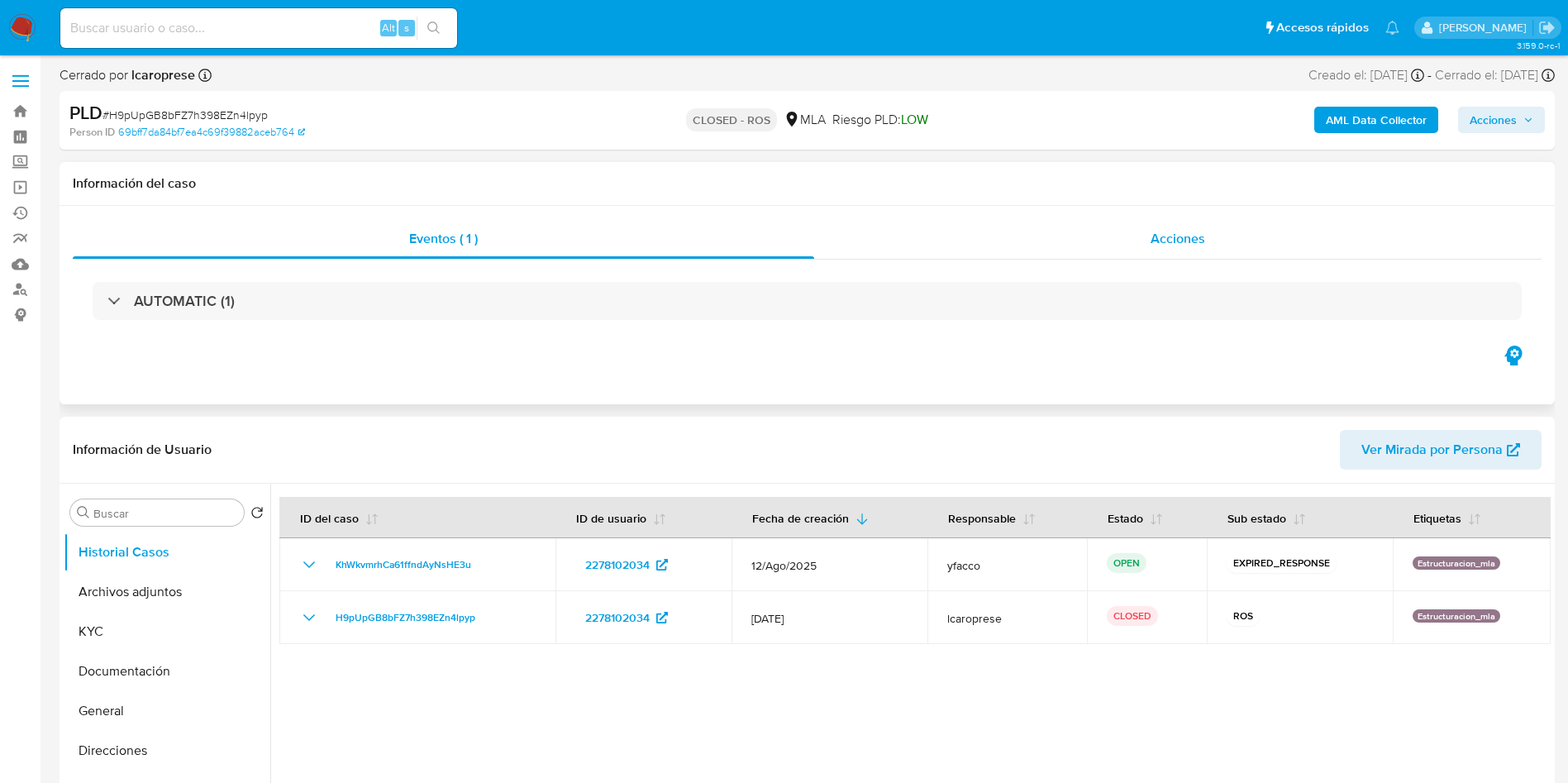
click at [1220, 249] on div "Acciones" at bounding box center [1178, 239] width 727 height 40
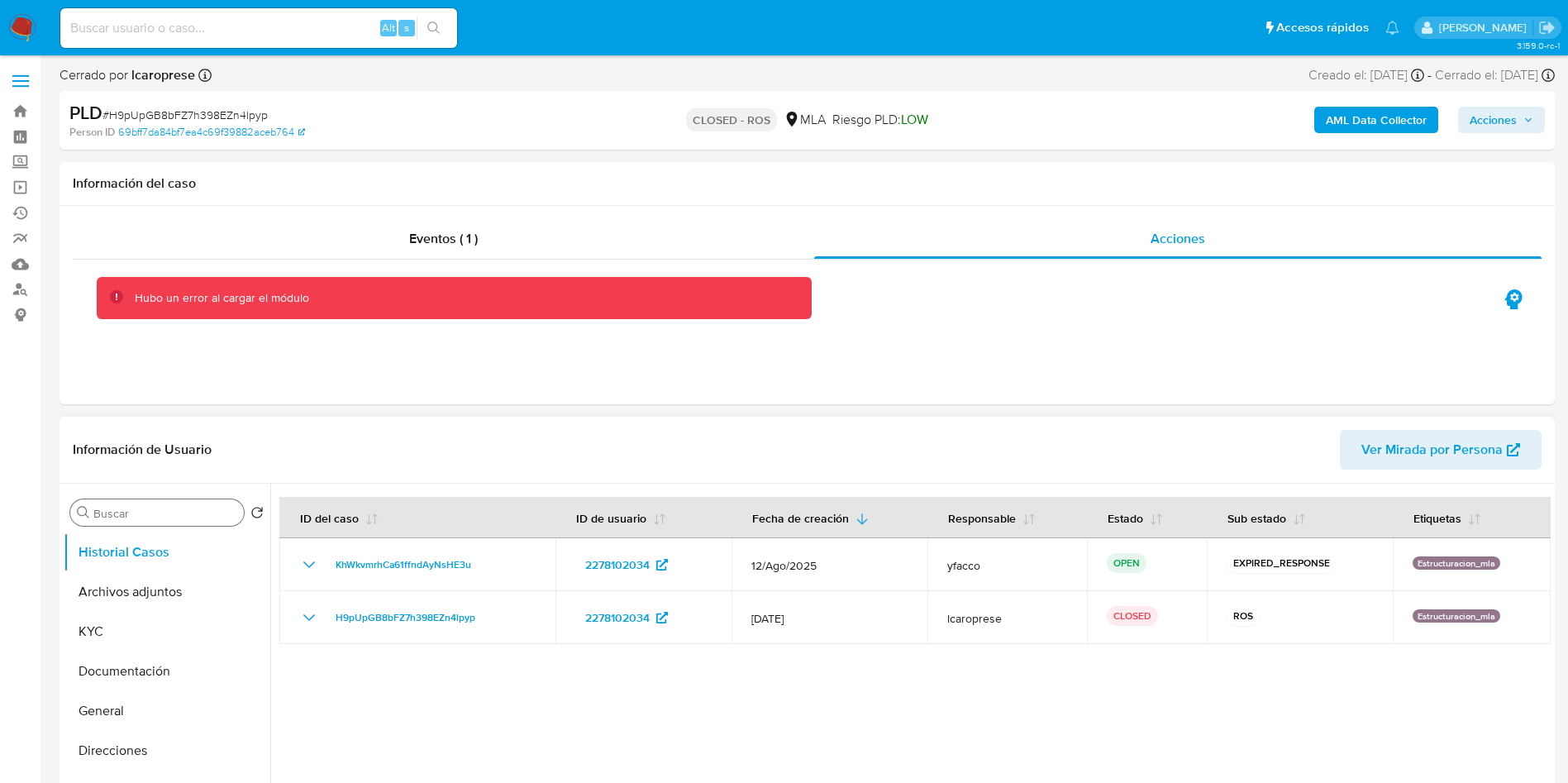
click at [112, 512] on input "Buscar" at bounding box center [165, 513] width 144 height 15
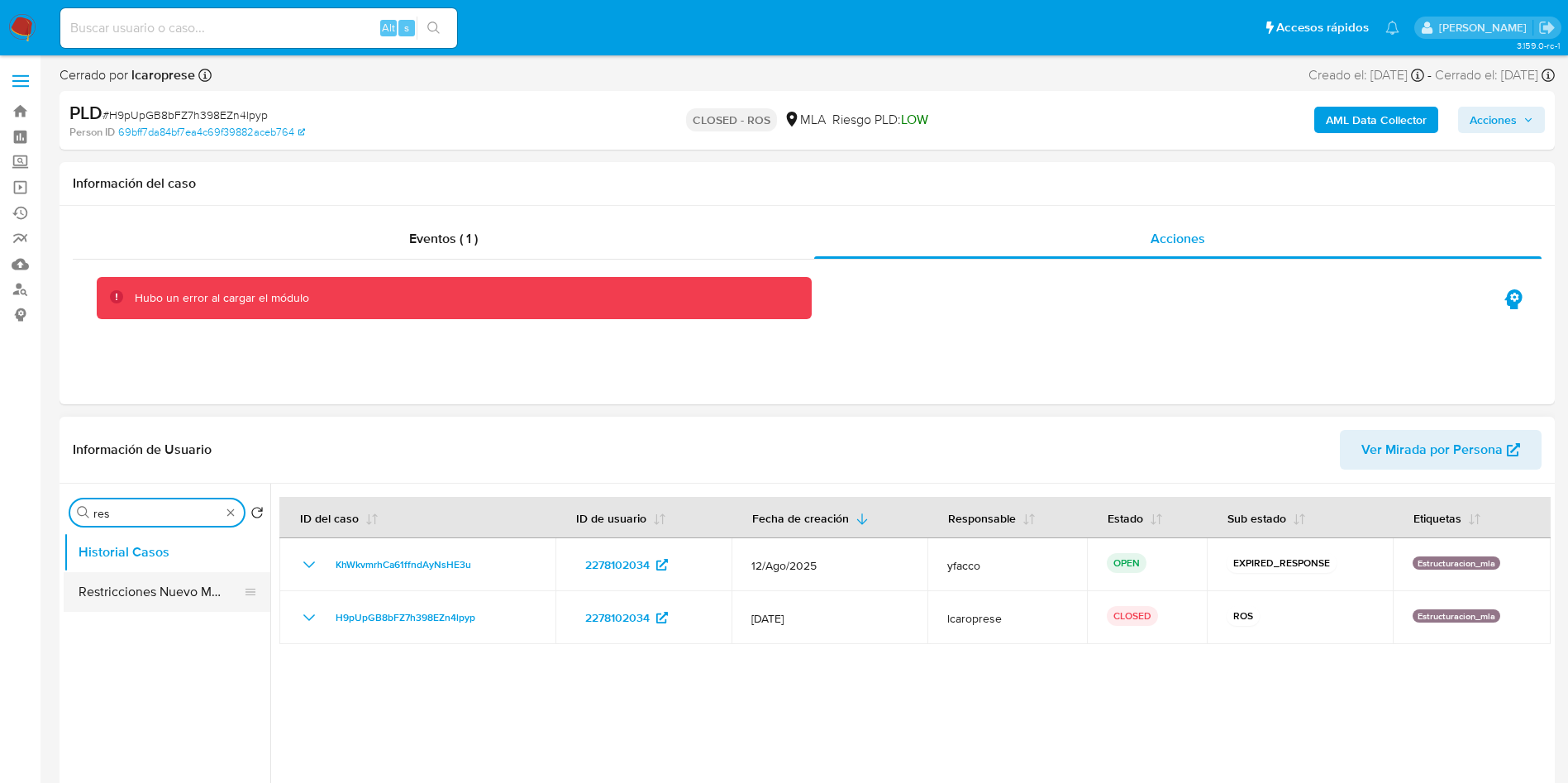
type input "res"
click at [131, 595] on button "Restricciones Nuevo Mundo" at bounding box center [161, 591] width 193 height 40
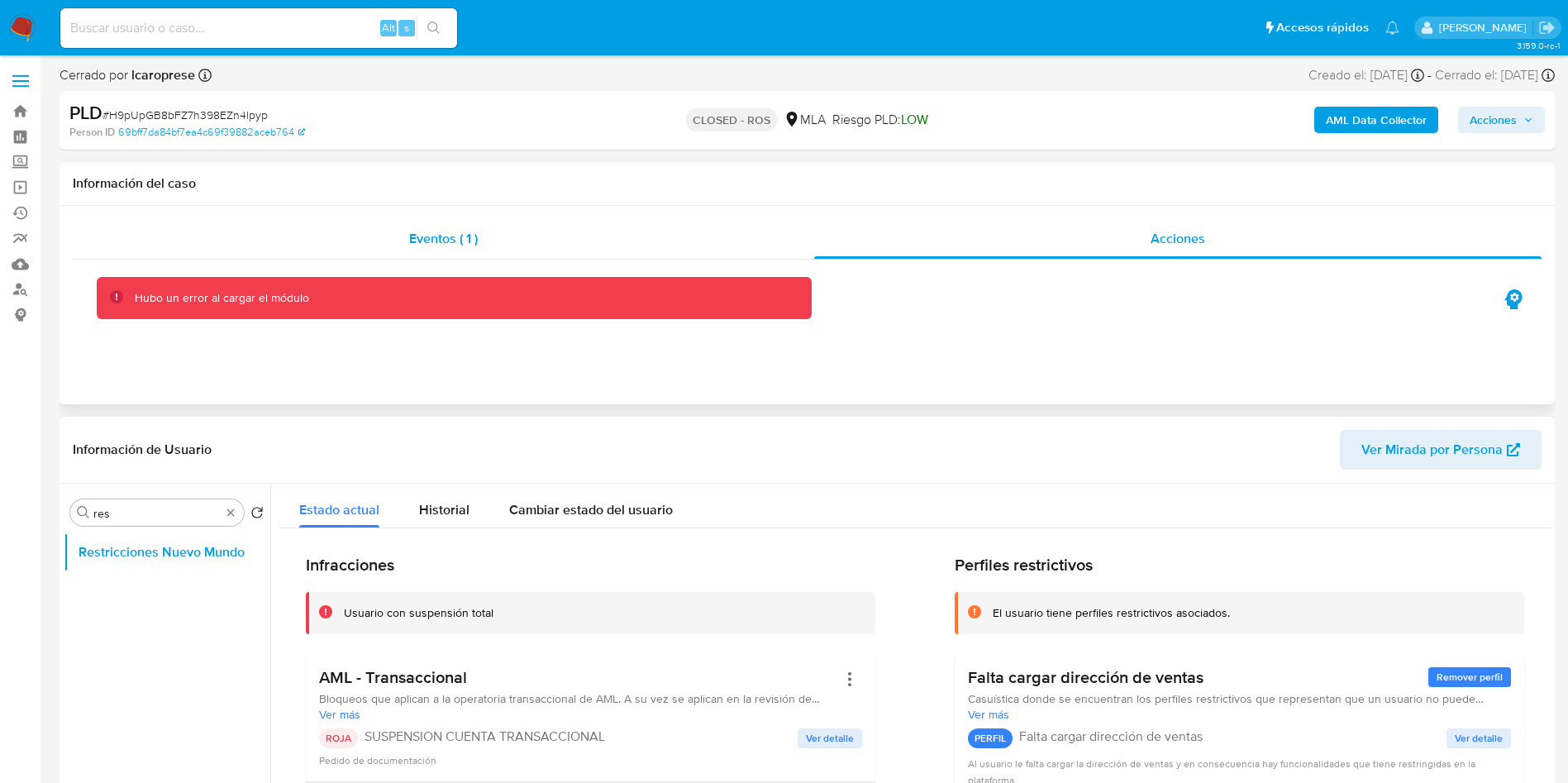
click at [412, 243] on span "Eventos ( 1 )" at bounding box center [443, 238] width 68 height 19
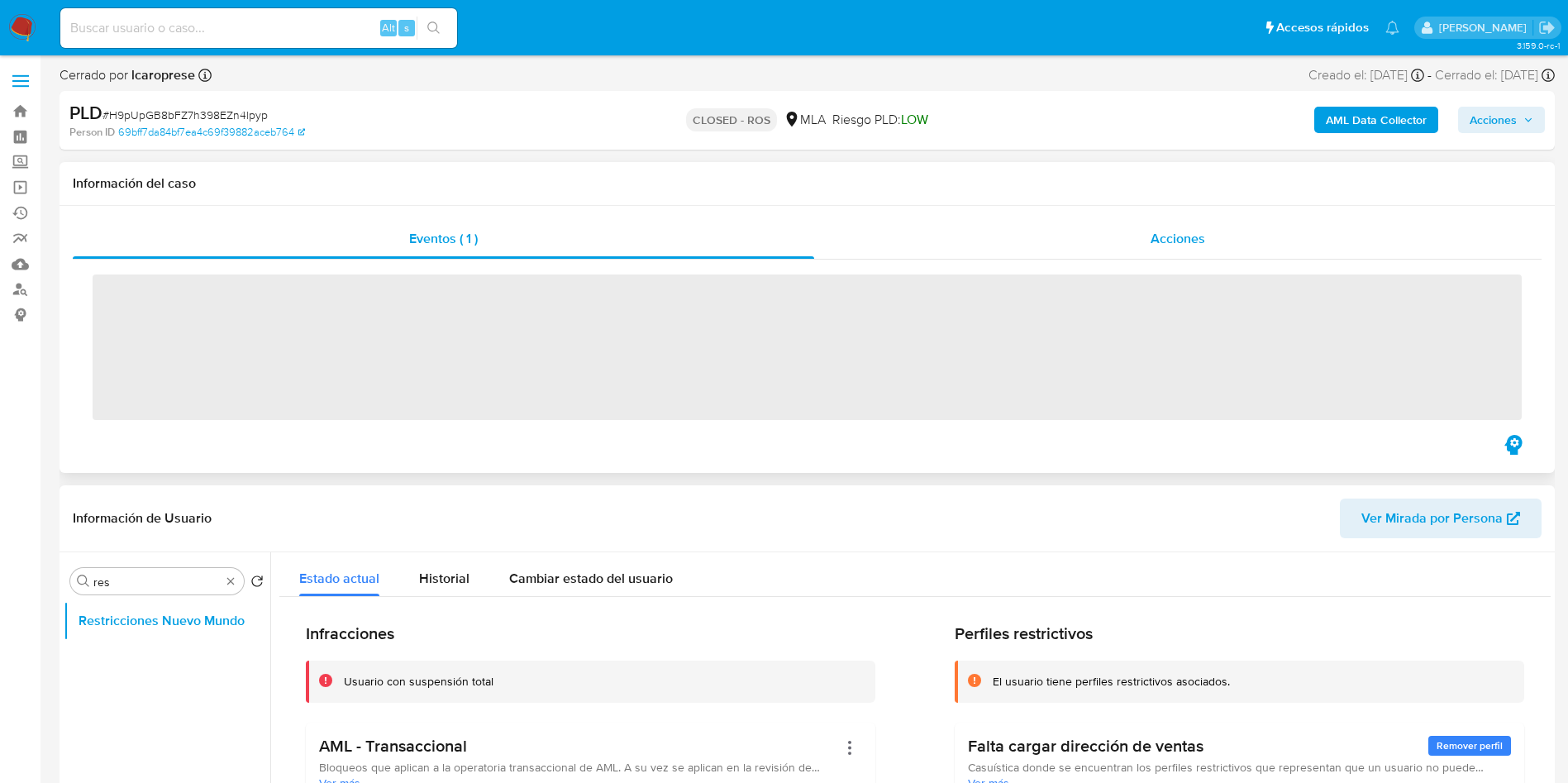
click at [1154, 246] on span "Acciones" at bounding box center [1178, 238] width 55 height 19
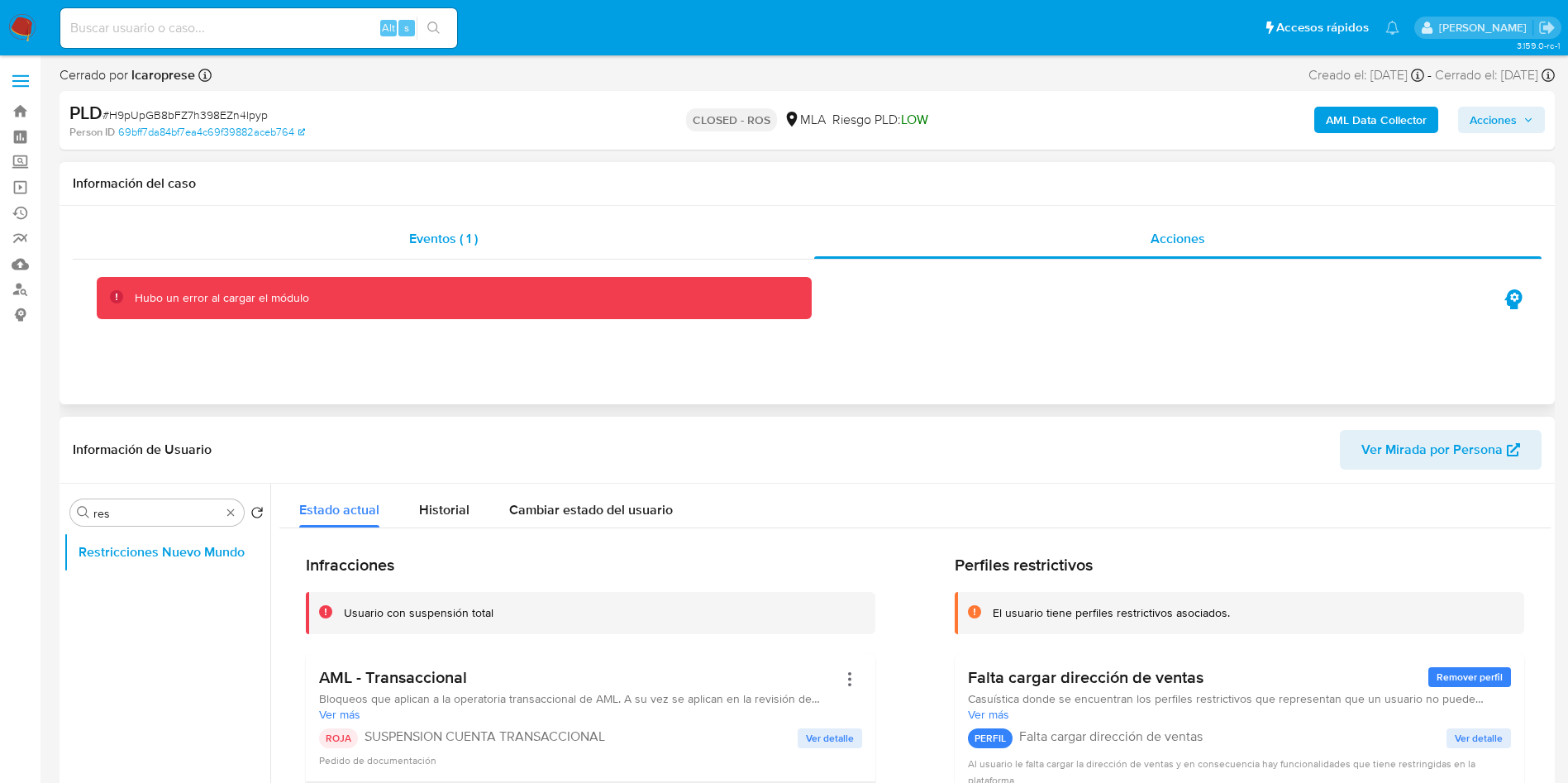
click at [457, 237] on span "Eventos ( 1 )" at bounding box center [443, 238] width 68 height 19
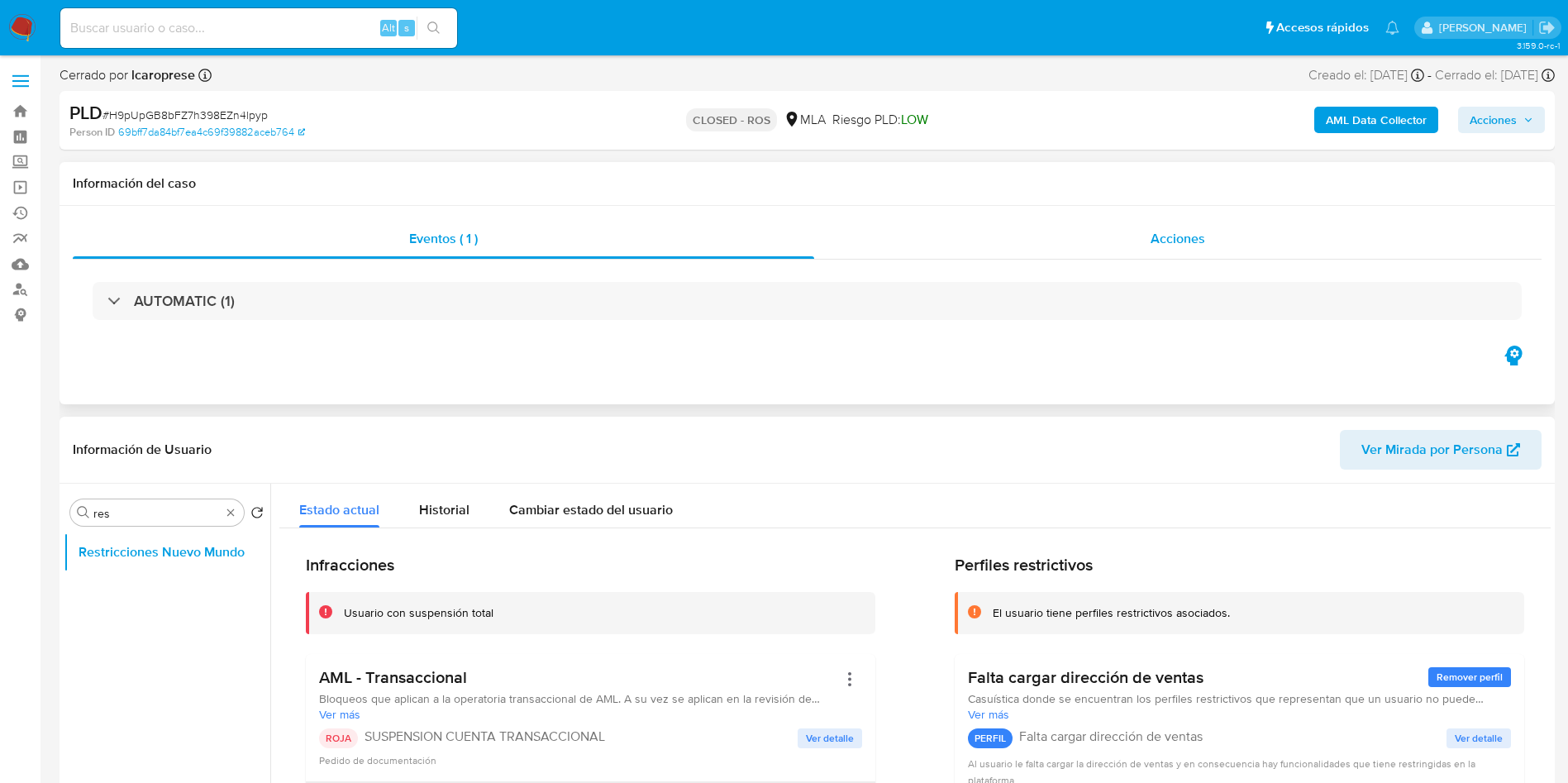
click at [1156, 222] on div "Acciones" at bounding box center [1178, 239] width 727 height 40
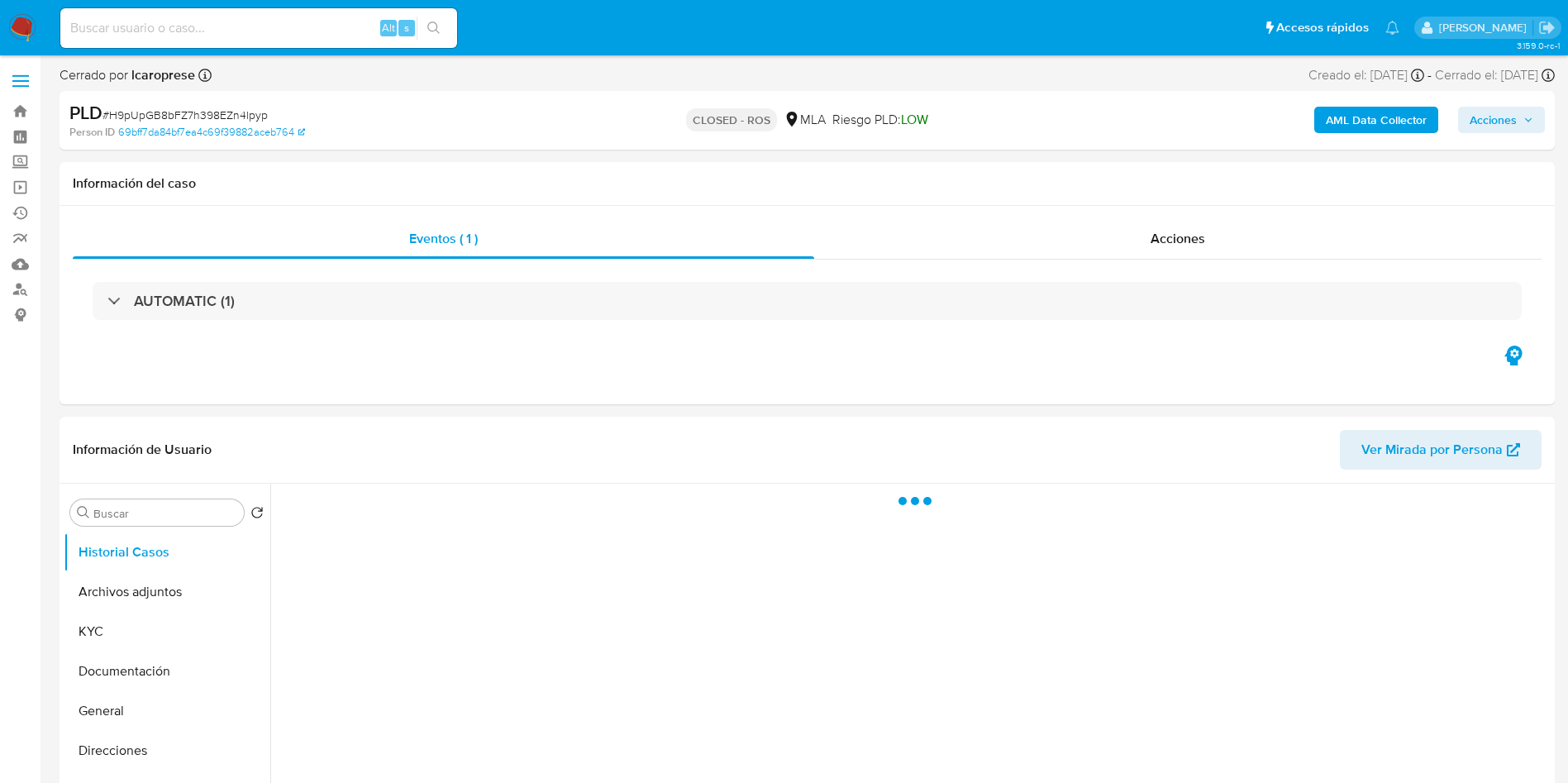
select select "10"
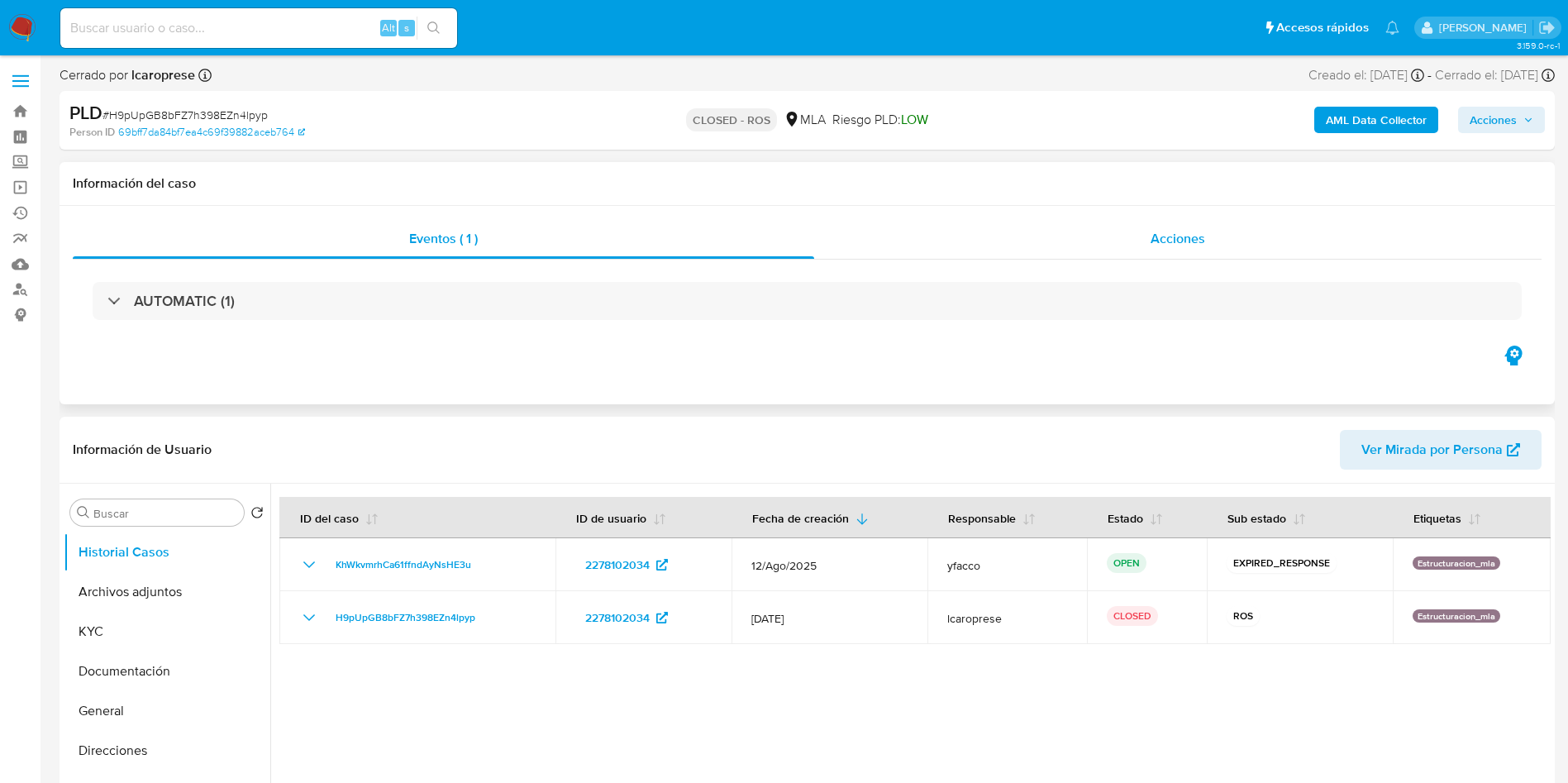
click at [1217, 252] on div "Acciones" at bounding box center [1178, 239] width 727 height 40
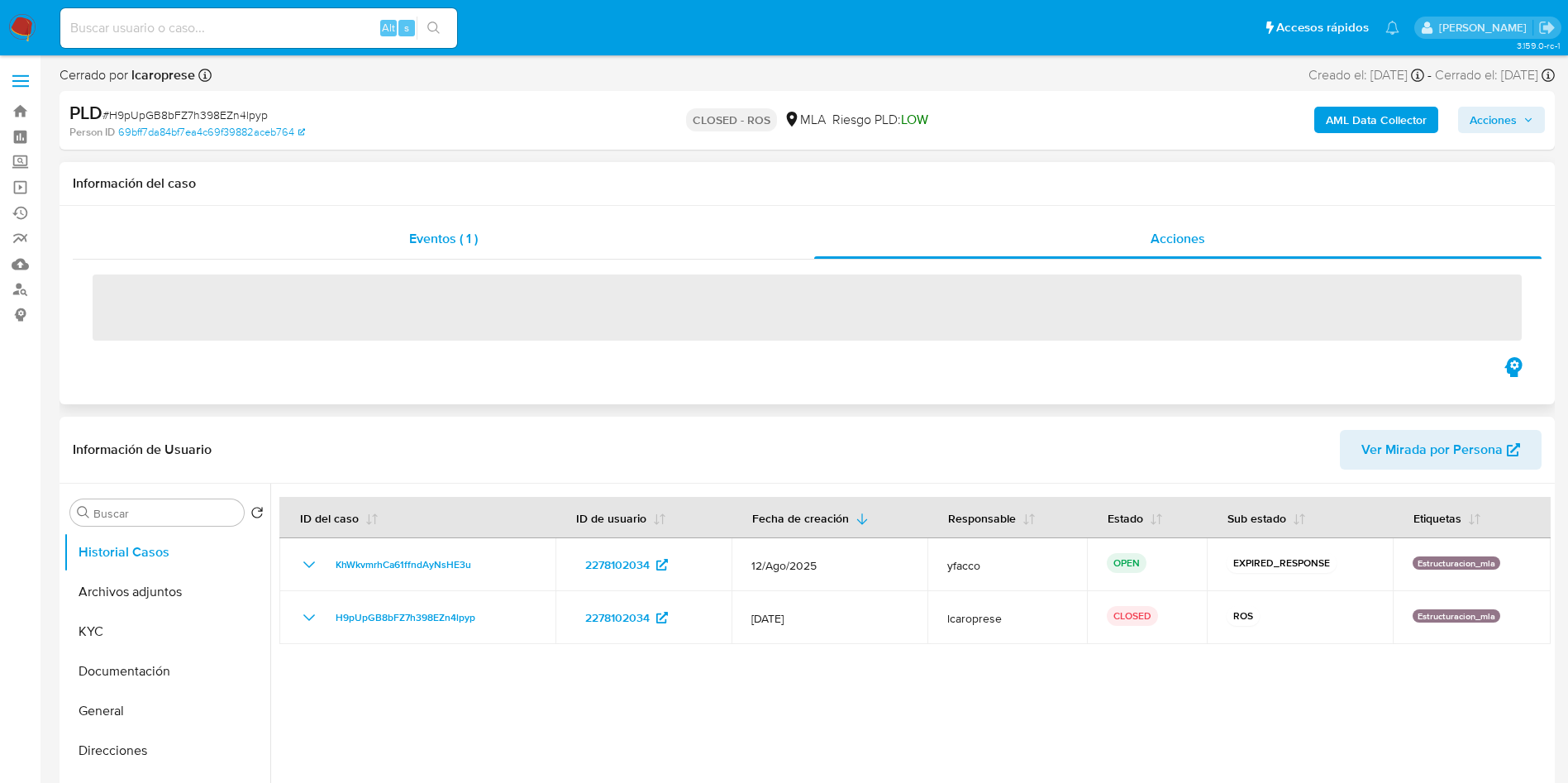
click at [474, 258] on div "Eventos ( 1 )" at bounding box center [443, 239] width 741 height 40
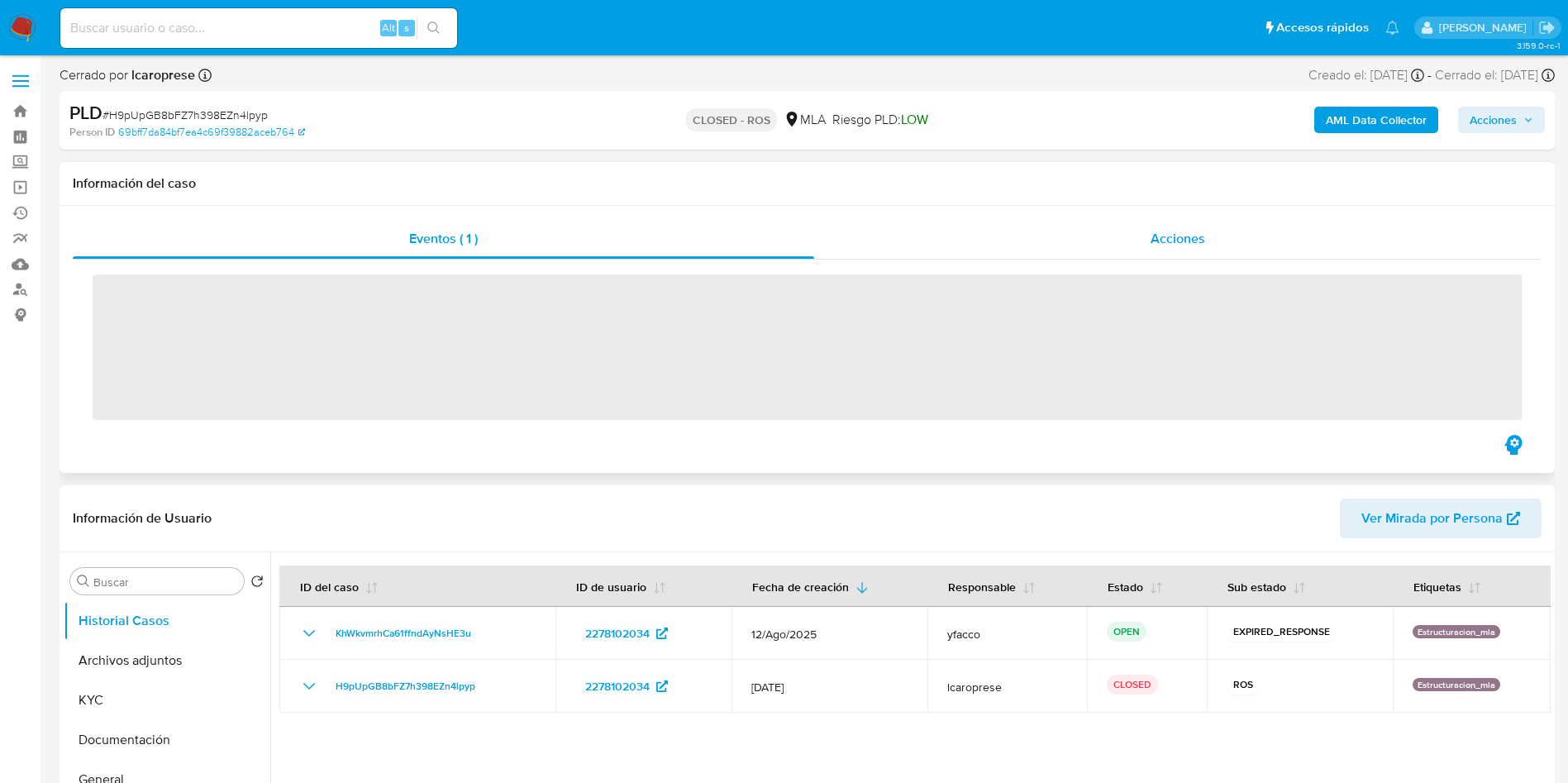
click at [1157, 236] on span "Acciones" at bounding box center [1178, 238] width 55 height 19
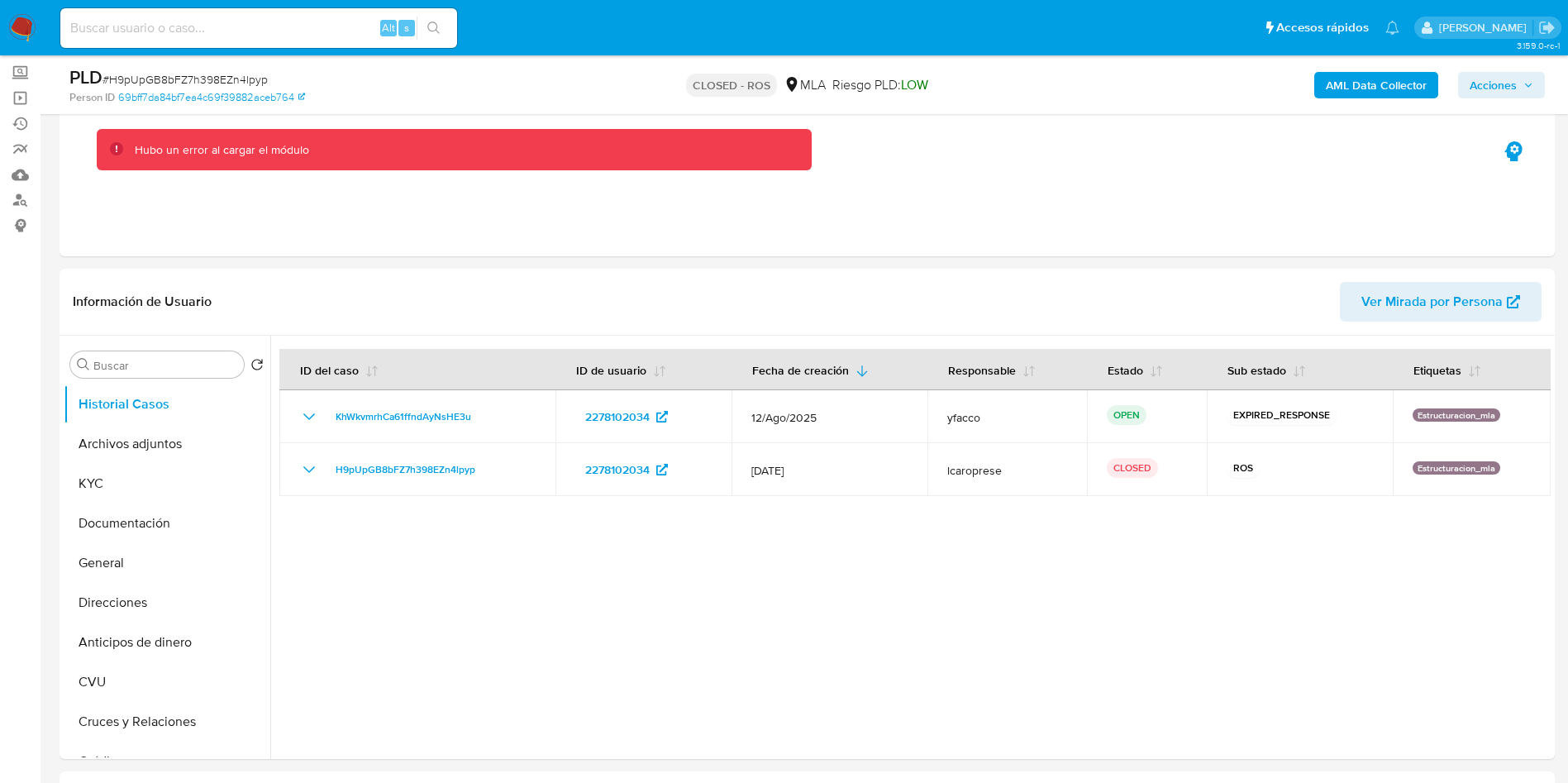
scroll to position [124, 0]
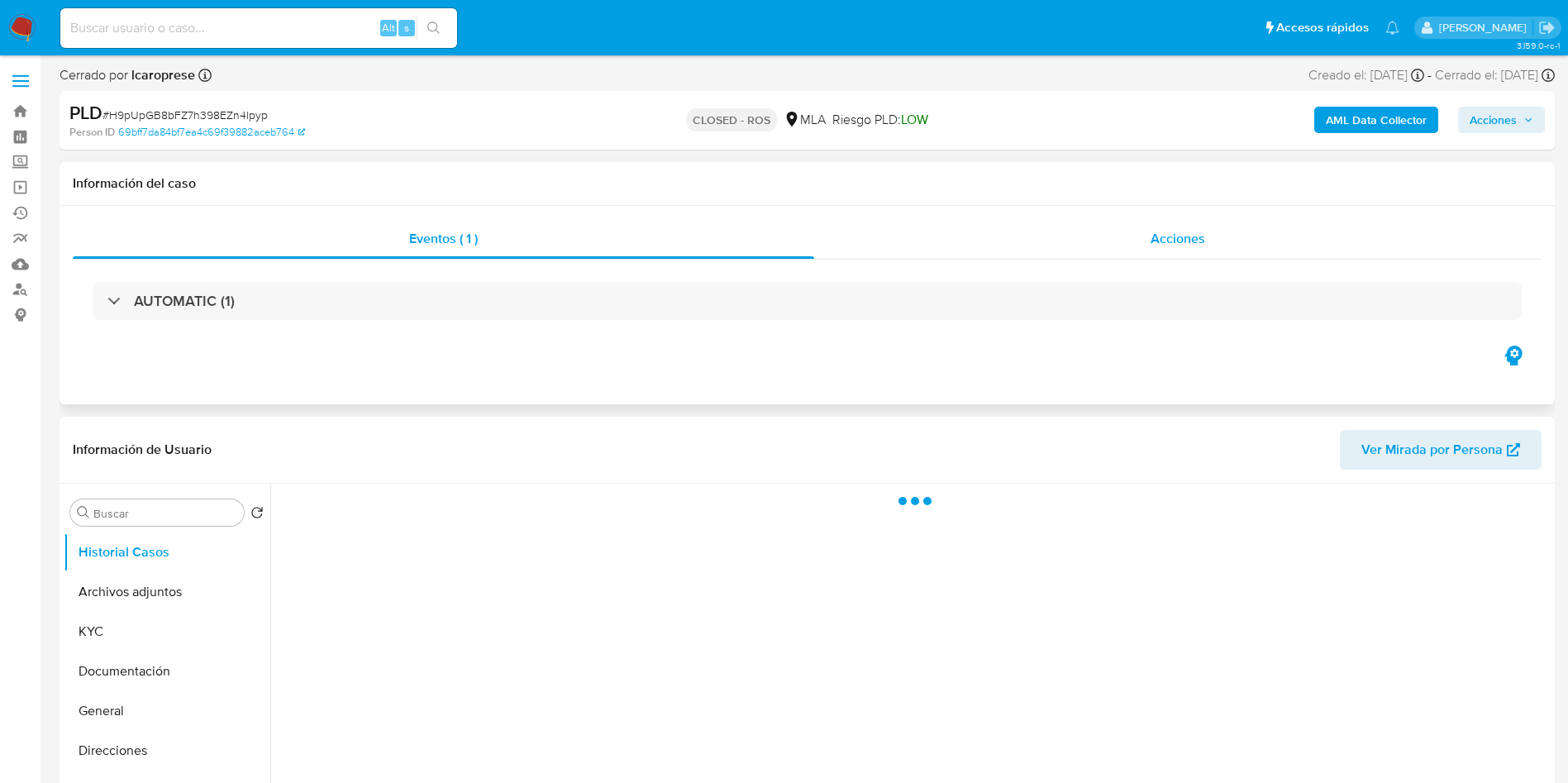
click at [1183, 248] on div "Acciones" at bounding box center [1178, 239] width 727 height 40
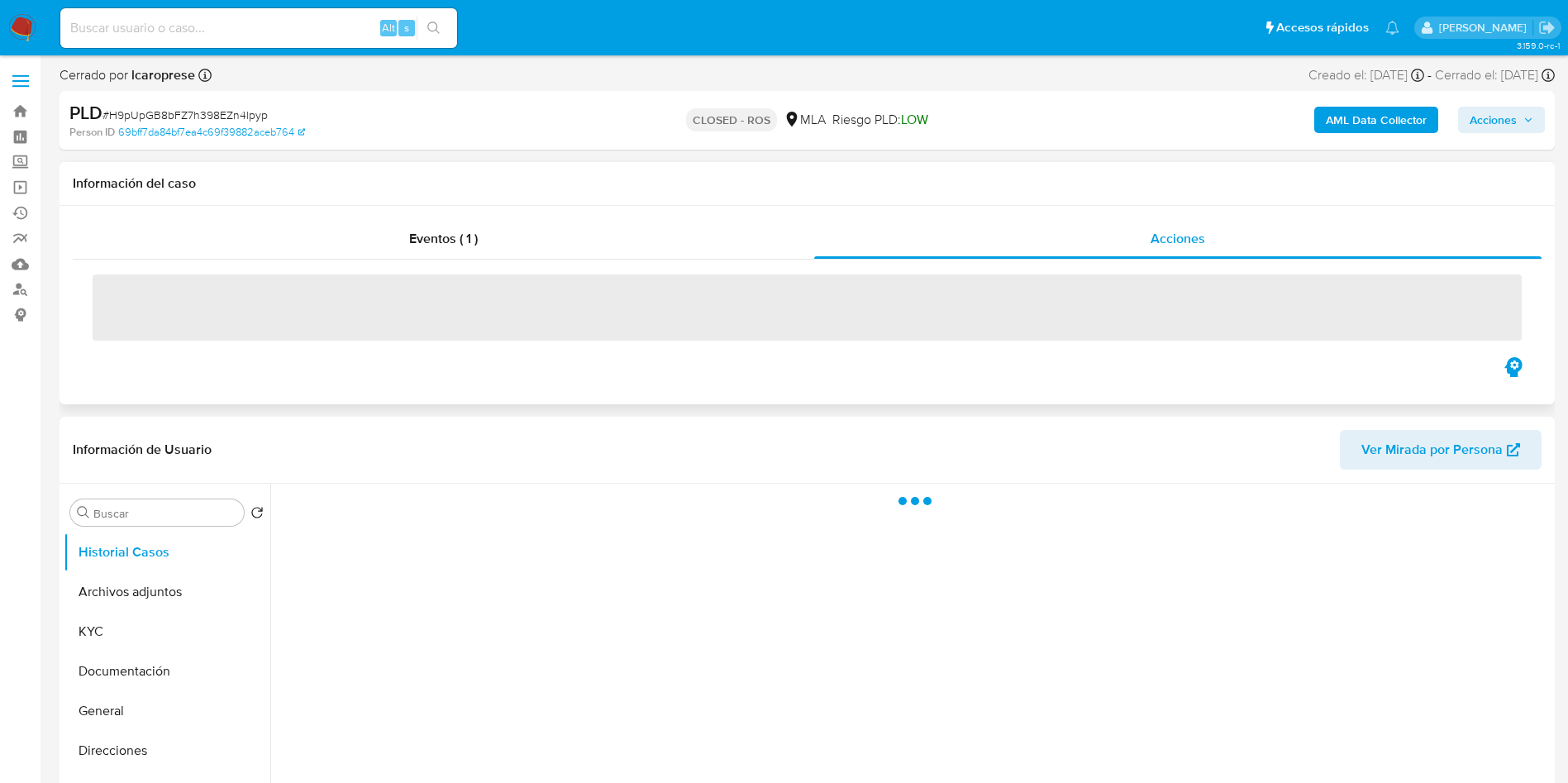
select select "10"
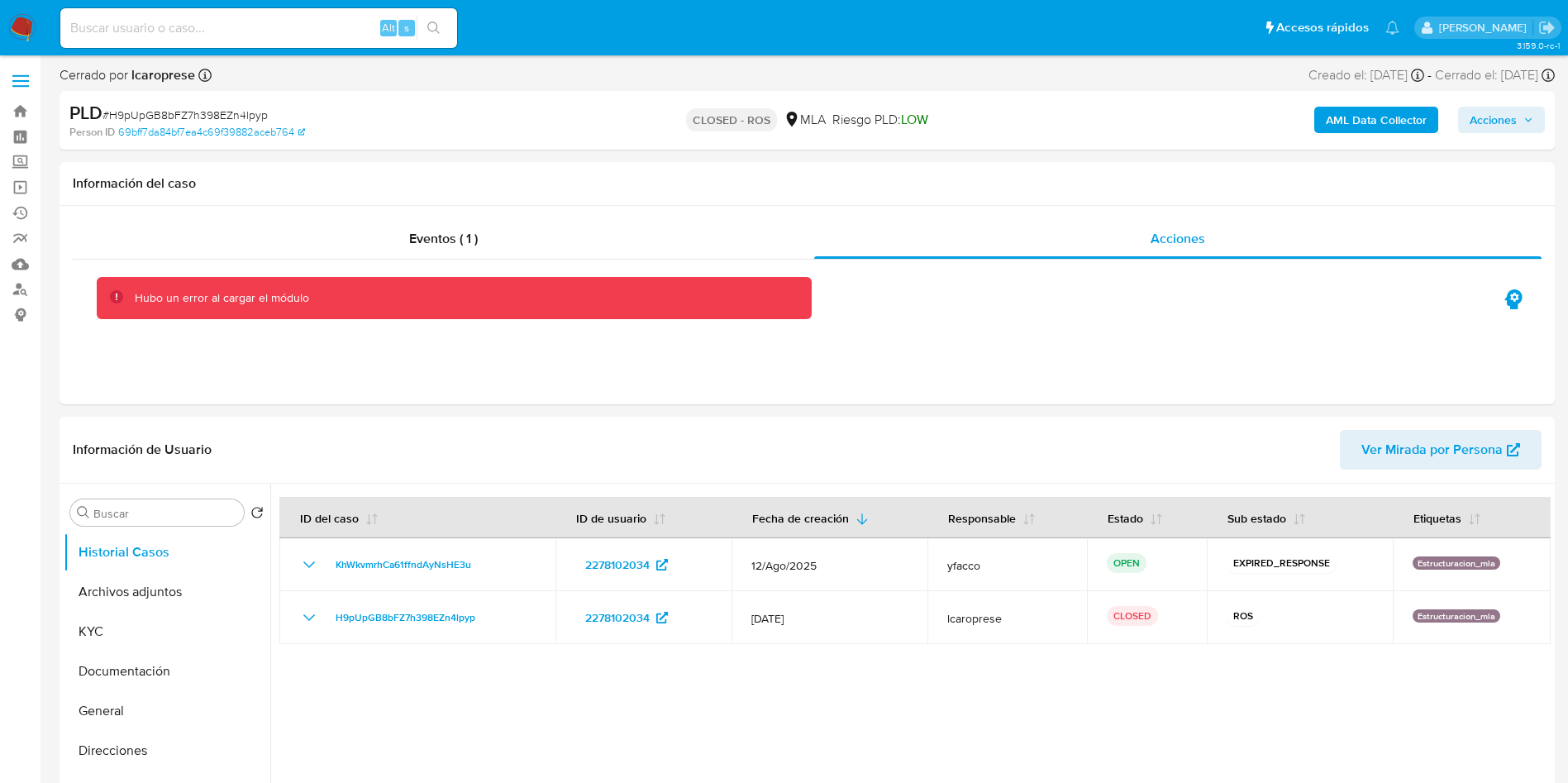
click at [796, 320] on div "Eventos ( 1 ) Acciones Hubo un error al cargar el módulo" at bounding box center [807, 305] width 1495 height 199
click at [510, 239] on div "Eventos ( 1 )" at bounding box center [443, 239] width 741 height 40
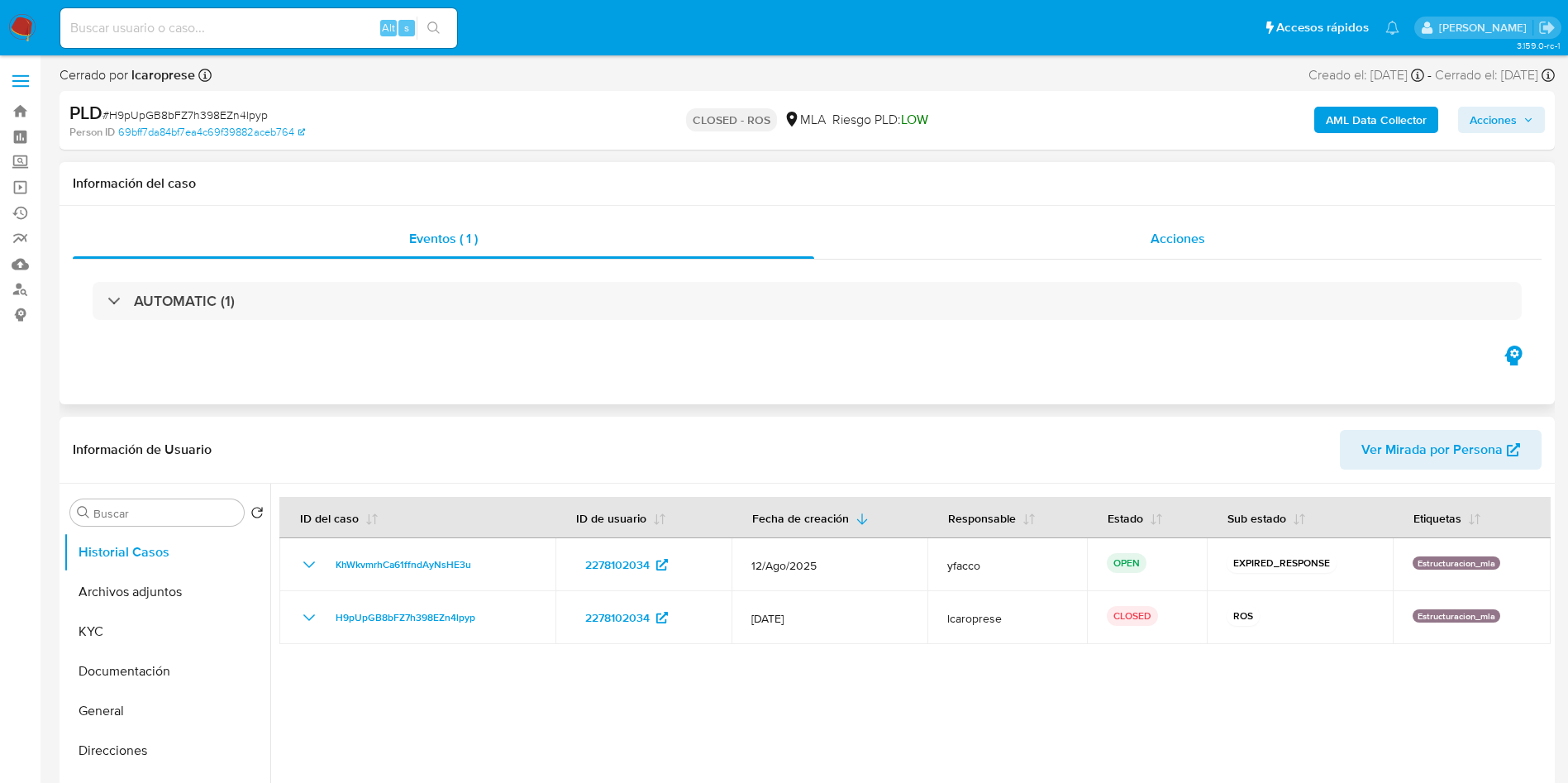
click at [1123, 244] on div "Acciones" at bounding box center [1178, 239] width 727 height 40
